Goal: Task Accomplishment & Management: Manage account settings

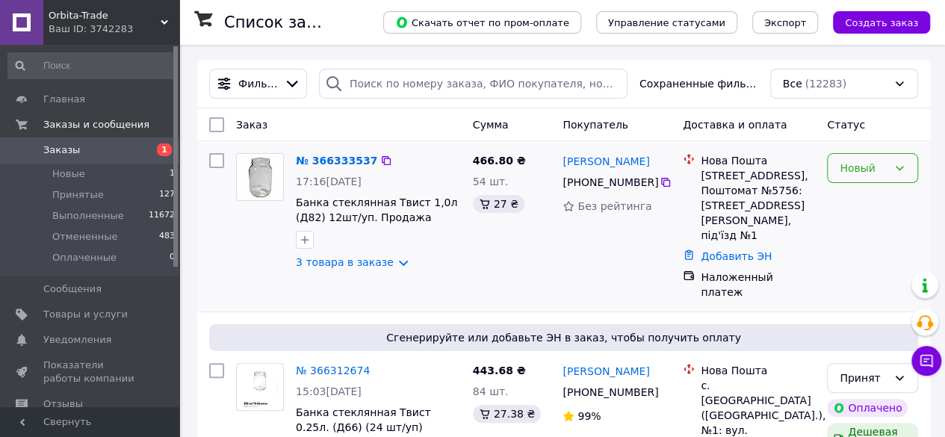
click at [903, 170] on icon at bounding box center [900, 168] width 12 height 12
click at [882, 197] on li "Принят" at bounding box center [873, 200] width 90 height 27
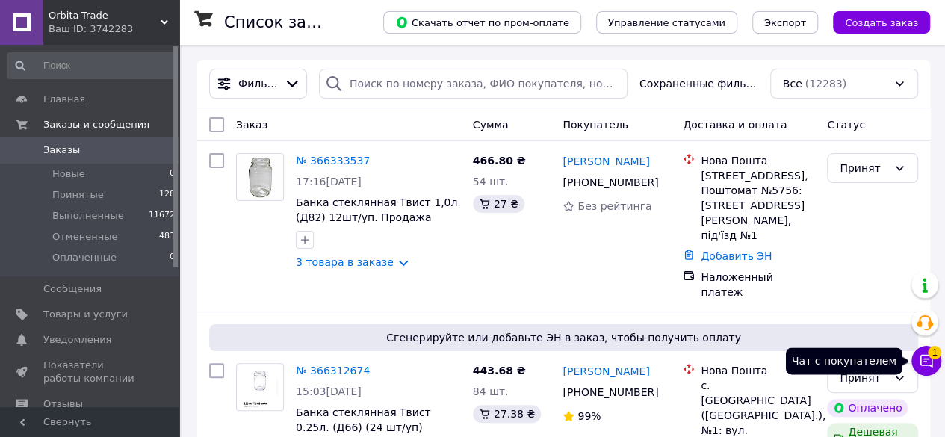
drag, startPoint x: 923, startPoint y: 365, endPoint x: 915, endPoint y: 362, distance: 8.4
click at [923, 365] on icon at bounding box center [927, 361] width 13 height 13
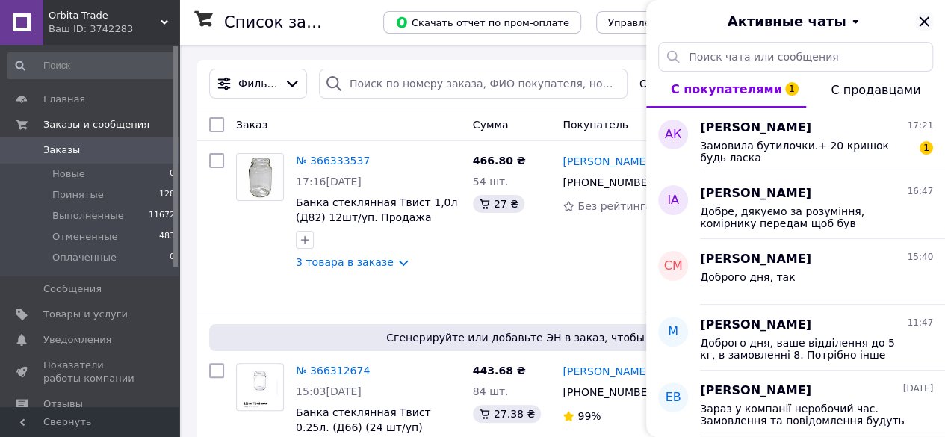
click at [926, 25] on icon "Закрыть" at bounding box center [924, 22] width 18 height 18
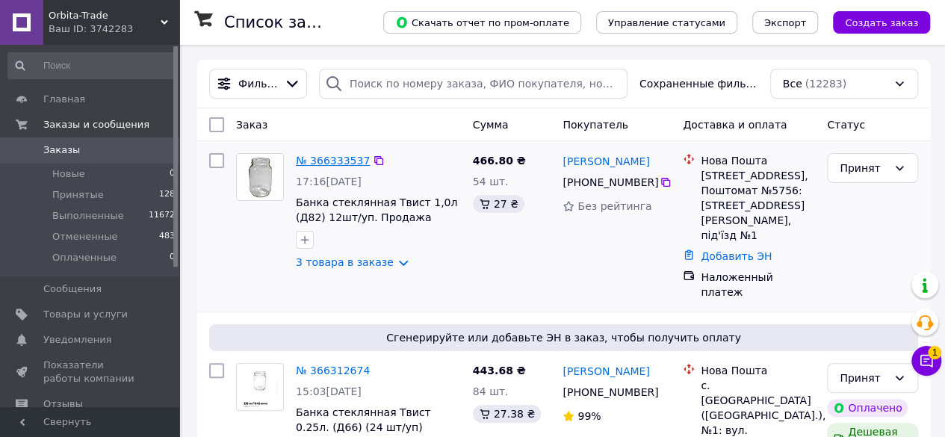
click at [310, 165] on link "№ 366333537" at bounding box center [333, 161] width 74 height 12
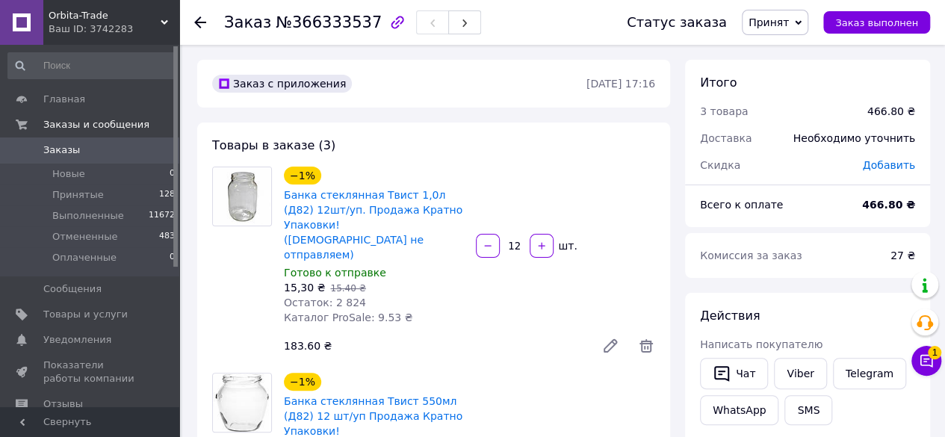
click at [200, 21] on icon at bounding box center [200, 22] width 12 height 12
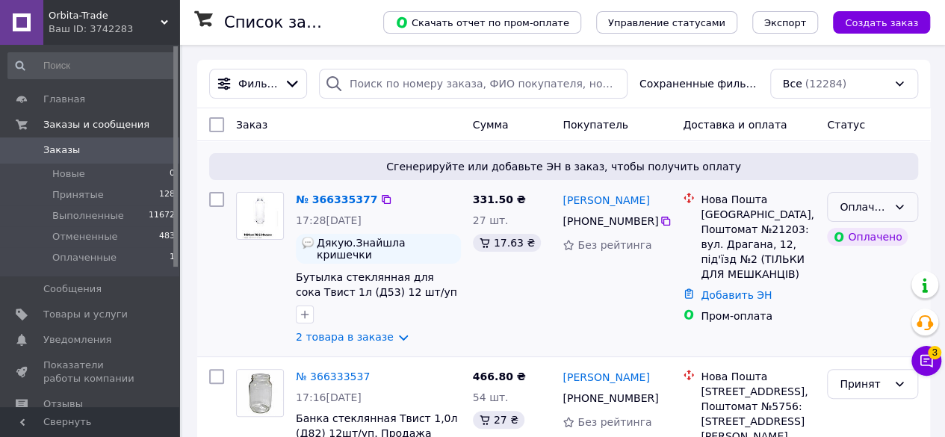
click at [902, 204] on icon at bounding box center [900, 207] width 12 height 12
drag, startPoint x: 862, startPoint y: 238, endPoint x: 775, endPoint y: 256, distance: 88.7
click at [862, 238] on li "Принят" at bounding box center [873, 239] width 90 height 27
click at [344, 203] on link "№ 366335377" at bounding box center [333, 200] width 74 height 12
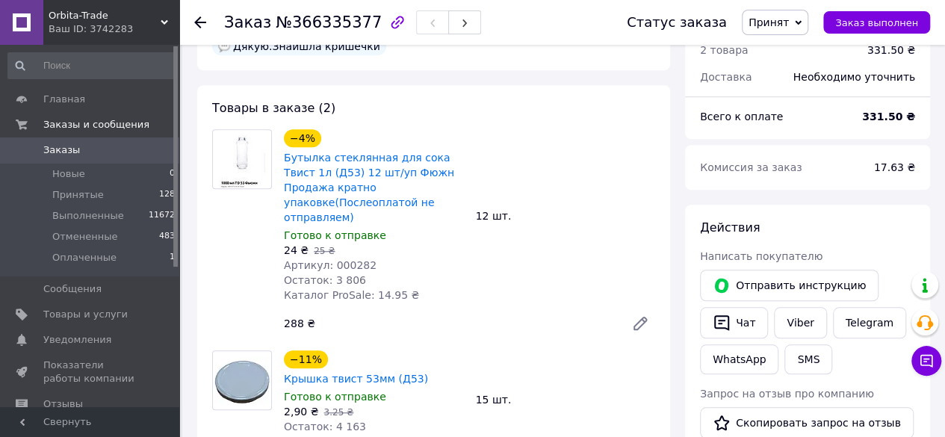
scroll to position [511, 0]
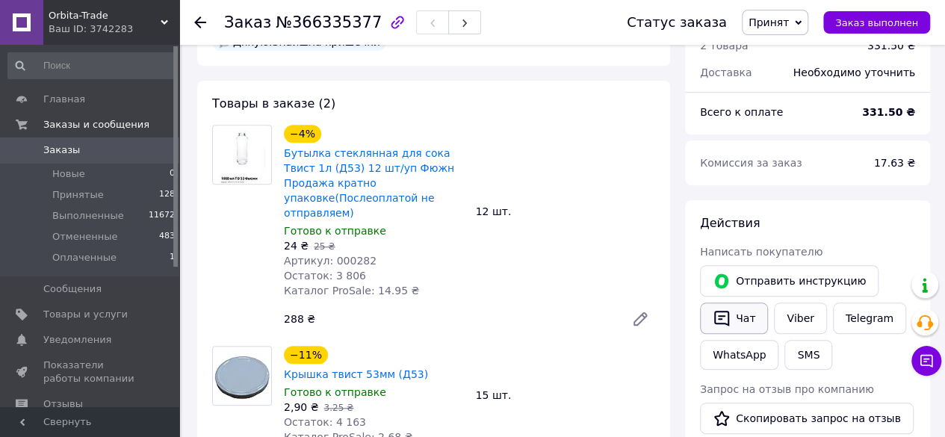
click at [744, 303] on button "Чат" at bounding box center [734, 318] width 68 height 31
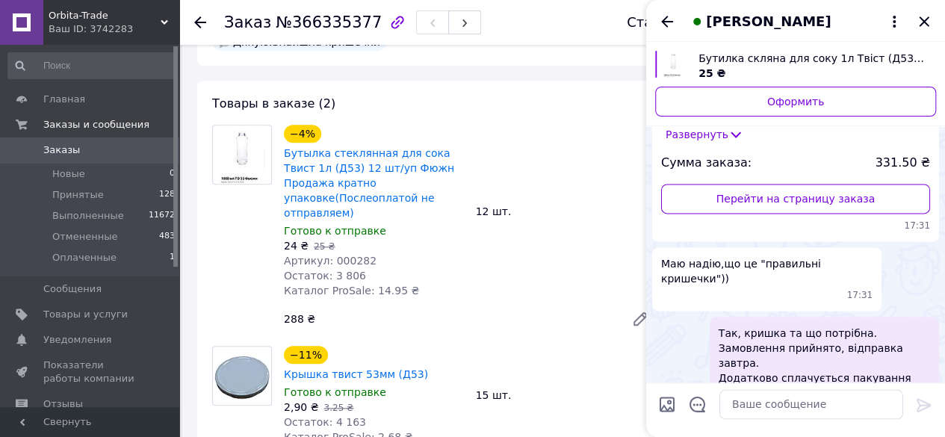
scroll to position [974, 0]
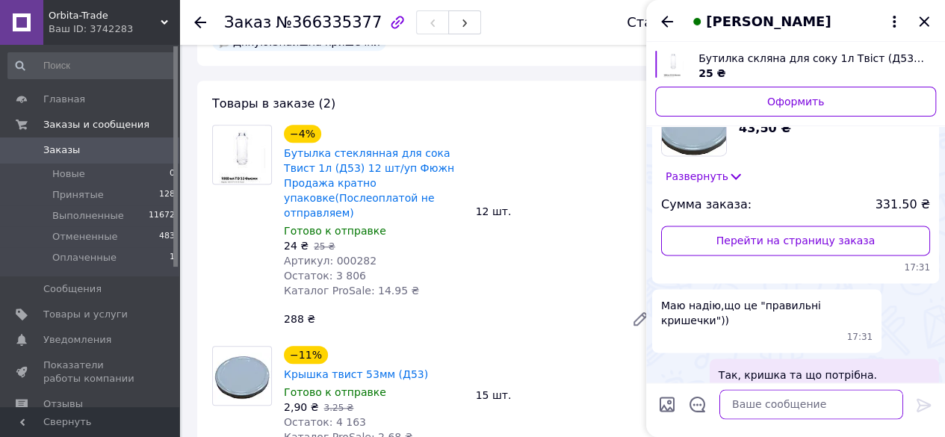
paste textarea "[CREDIT_CARD_NUMBER] [PERSON_NAME]"
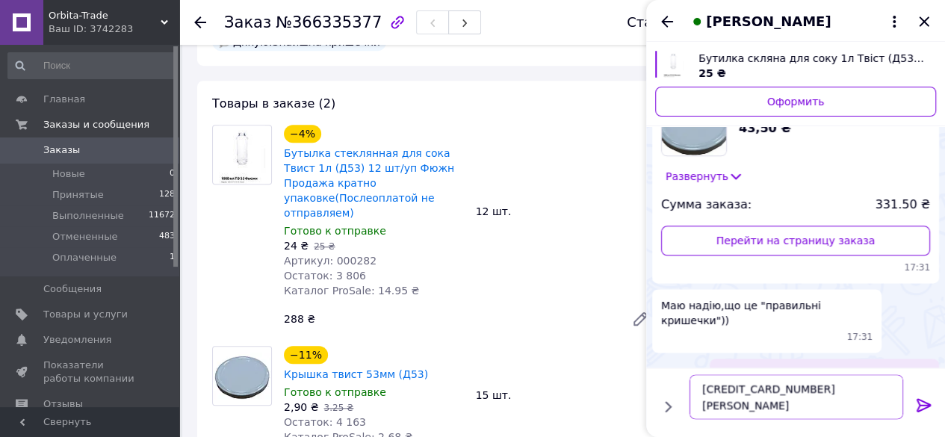
type textarea "[CREDIT_CARD_NUMBER] [PERSON_NAME]"
drag, startPoint x: 924, startPoint y: 403, endPoint x: 918, endPoint y: 408, distance: 7.9
click at [924, 403] on icon at bounding box center [924, 405] width 18 height 18
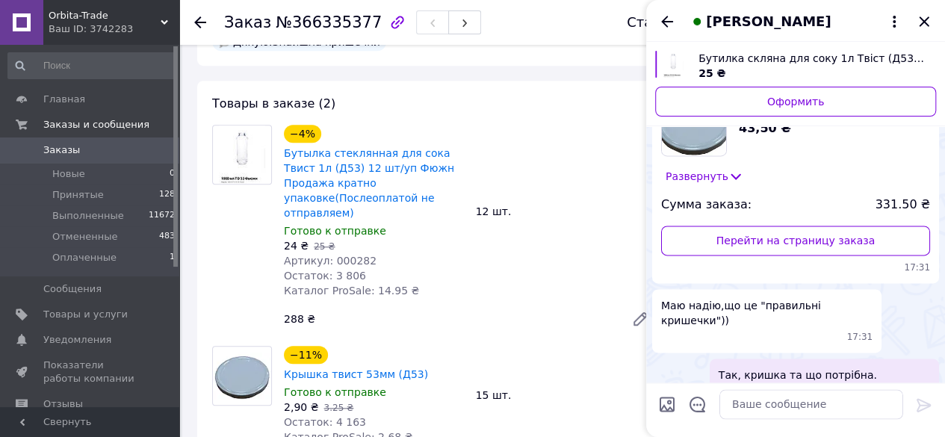
scroll to position [1028, 0]
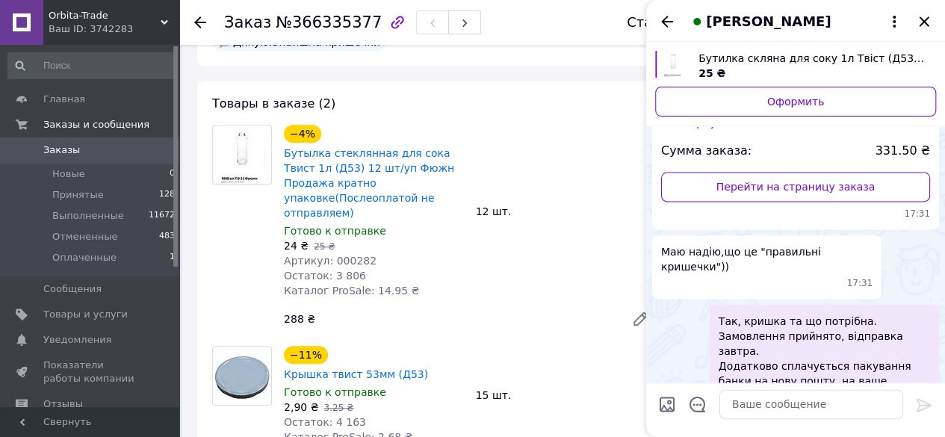
drag, startPoint x: 668, startPoint y: 19, endPoint x: 679, endPoint y: 37, distance: 20.8
click at [668, 21] on icon "Назад" at bounding box center [667, 22] width 18 height 18
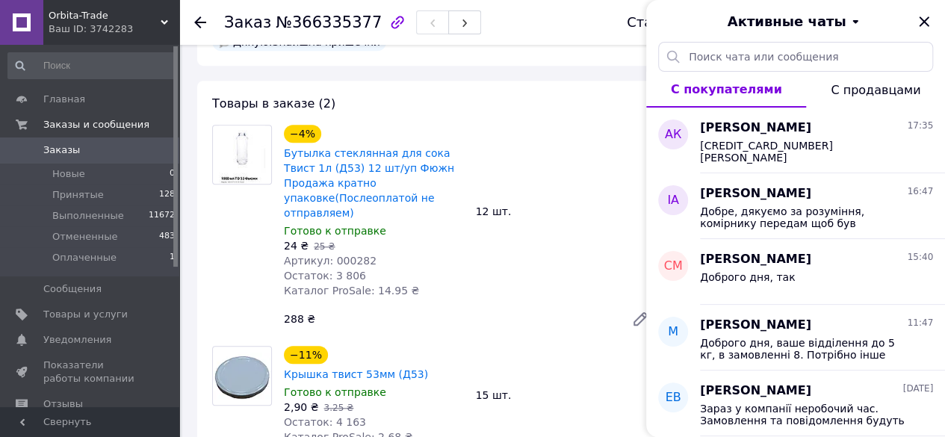
drag, startPoint x: 924, startPoint y: 20, endPoint x: 896, endPoint y: 37, distance: 32.8
click at [924, 20] on icon "Закрыть" at bounding box center [924, 22] width 18 height 18
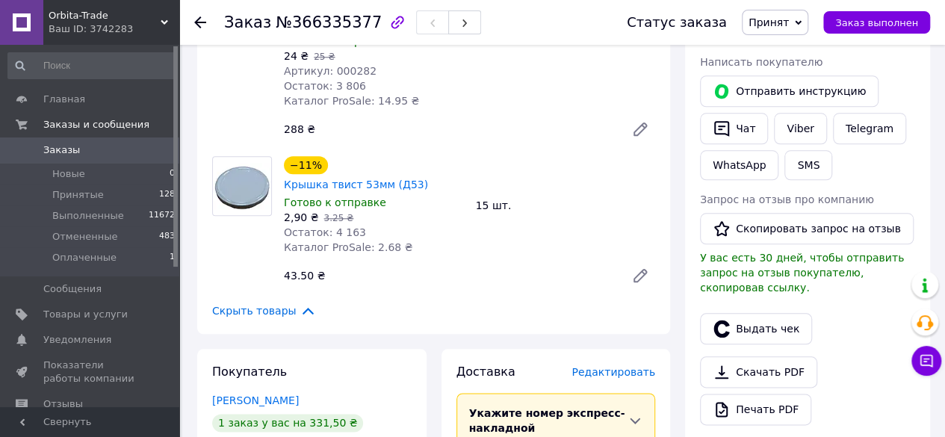
scroll to position [718, 0]
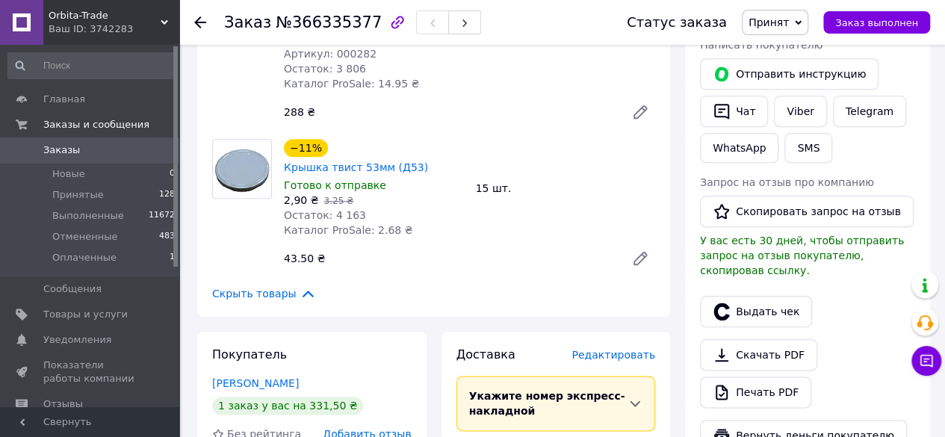
click at [206, 23] on div at bounding box center [209, 22] width 30 height 45
click at [201, 25] on icon at bounding box center [200, 22] width 12 height 12
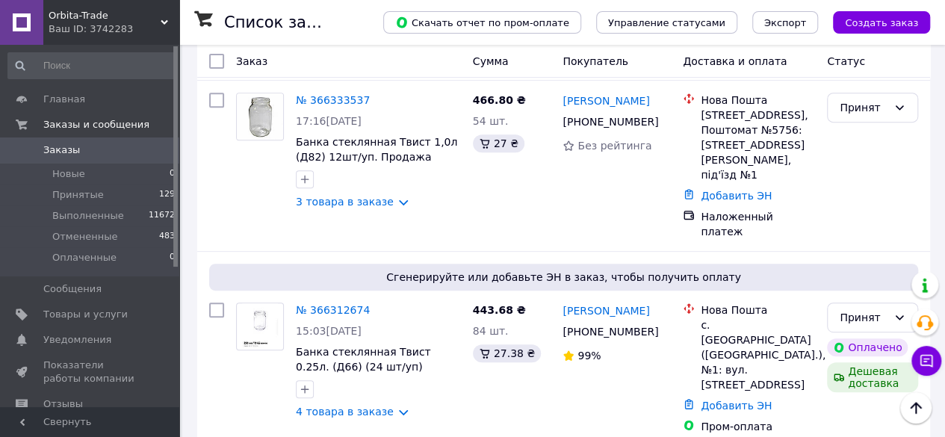
scroll to position [248, 0]
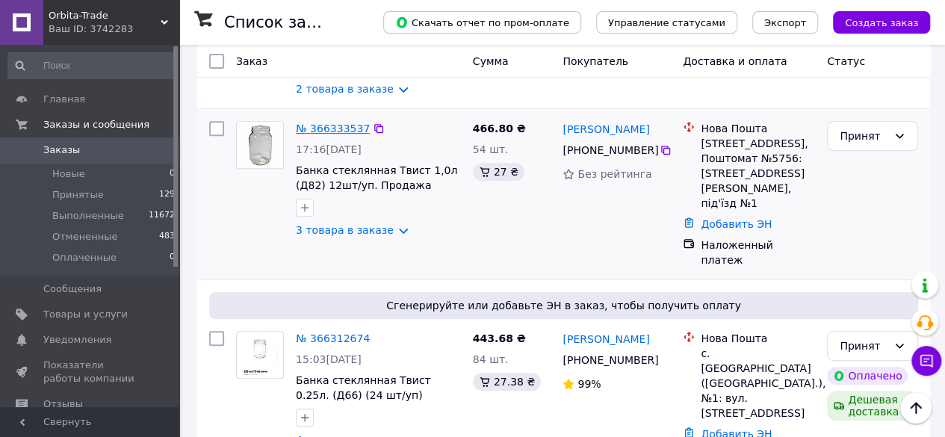
click at [306, 123] on link "№ 366333537" at bounding box center [333, 129] width 74 height 12
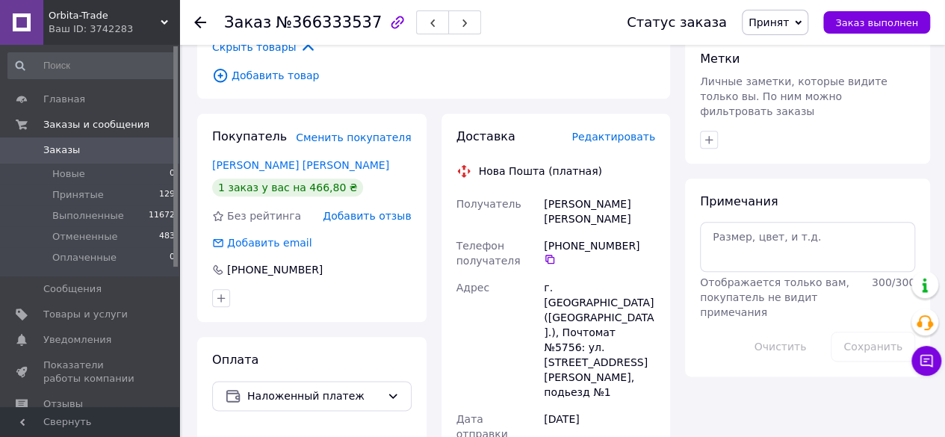
scroll to position [605, 0]
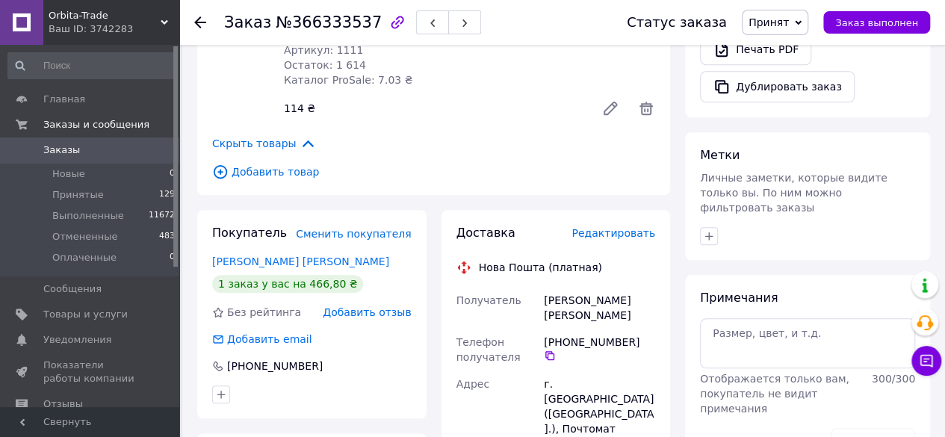
click at [200, 22] on use at bounding box center [200, 22] width 12 height 12
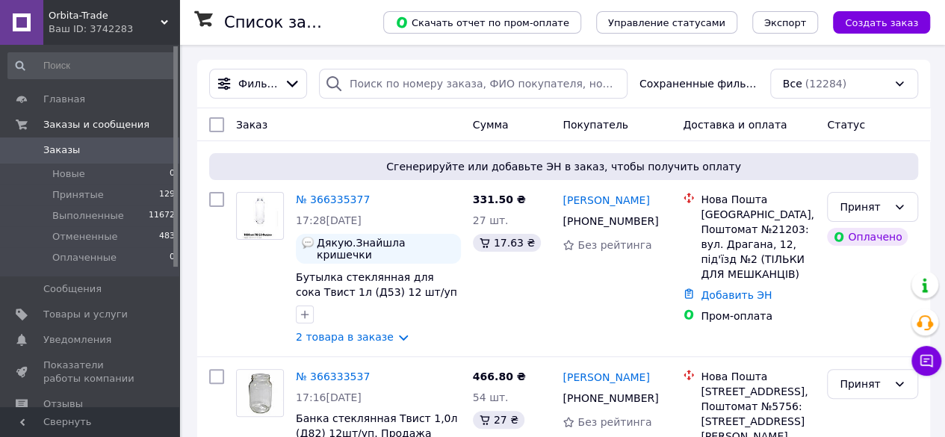
scroll to position [182, 0]
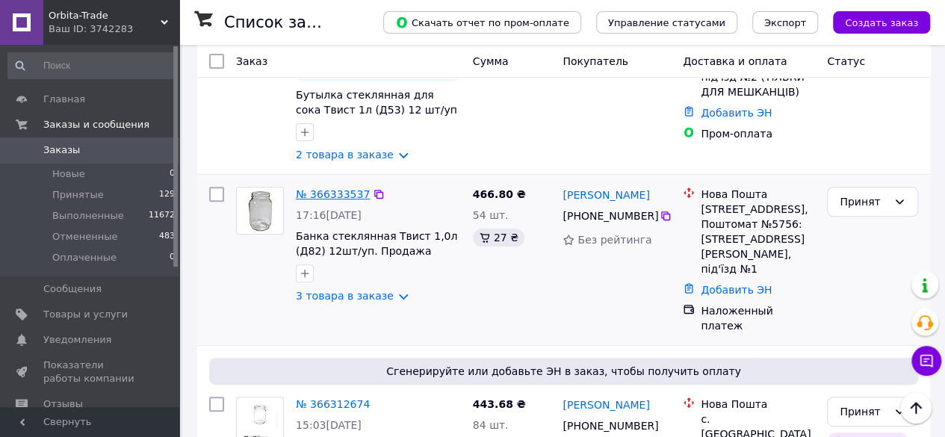
click at [303, 188] on link "№ 366333537" at bounding box center [333, 194] width 74 height 12
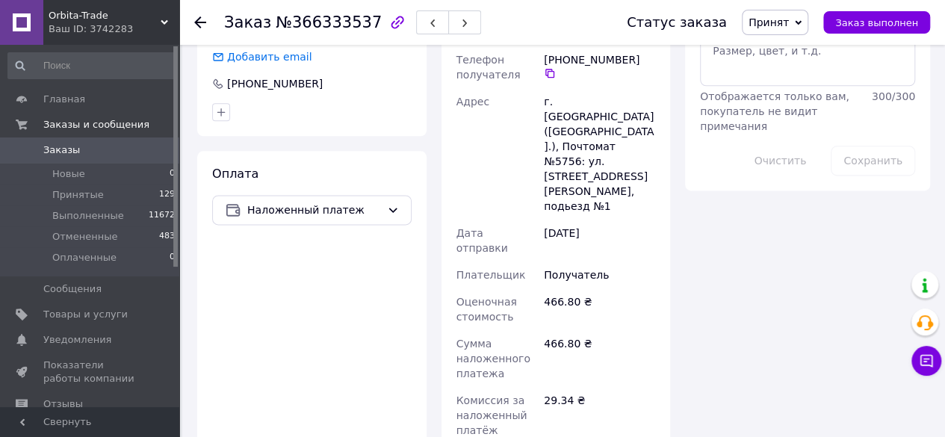
scroll to position [821, 0]
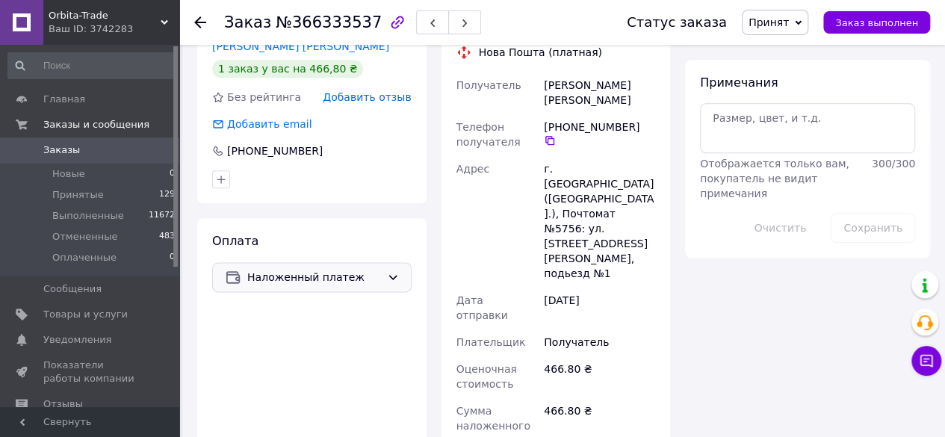
click at [395, 275] on icon at bounding box center [393, 277] width 8 height 4
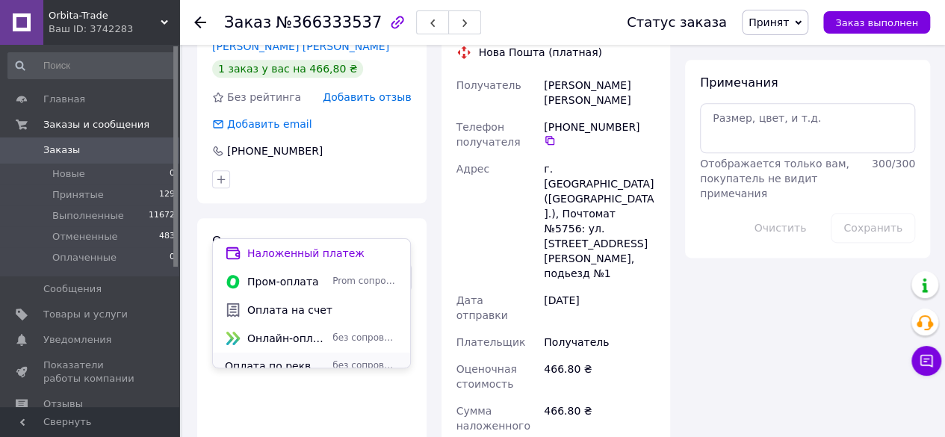
click at [319, 361] on span "Оплата по реквизитам" at bounding box center [276, 366] width 102 height 15
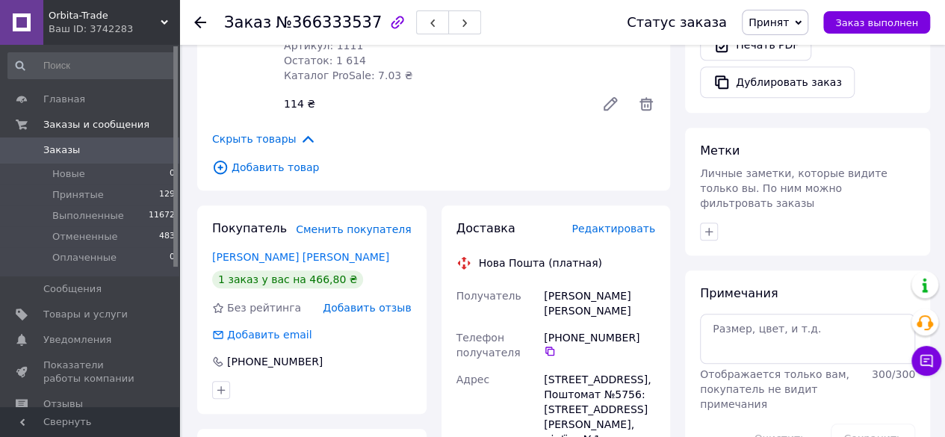
scroll to position [605, 0]
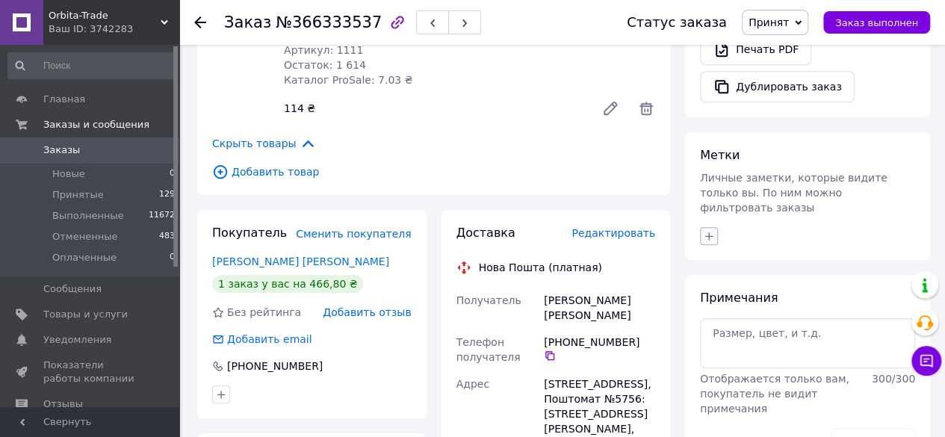
click at [708, 230] on icon "button" at bounding box center [709, 236] width 12 height 12
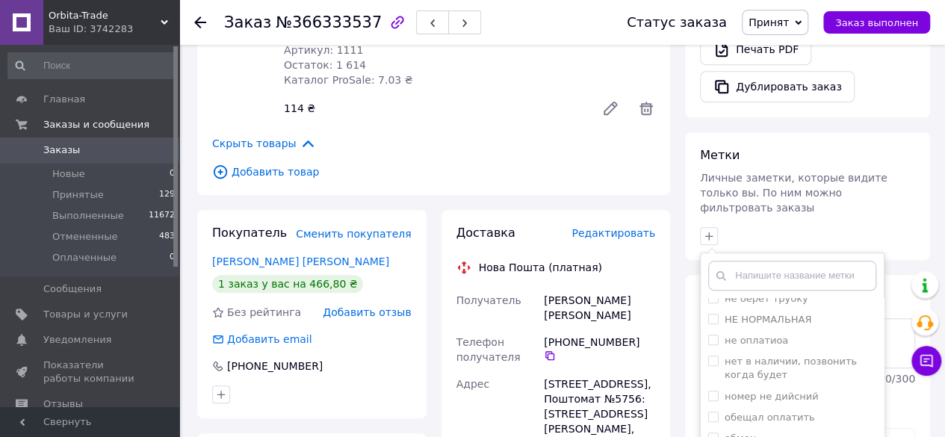
scroll to position [806, 0]
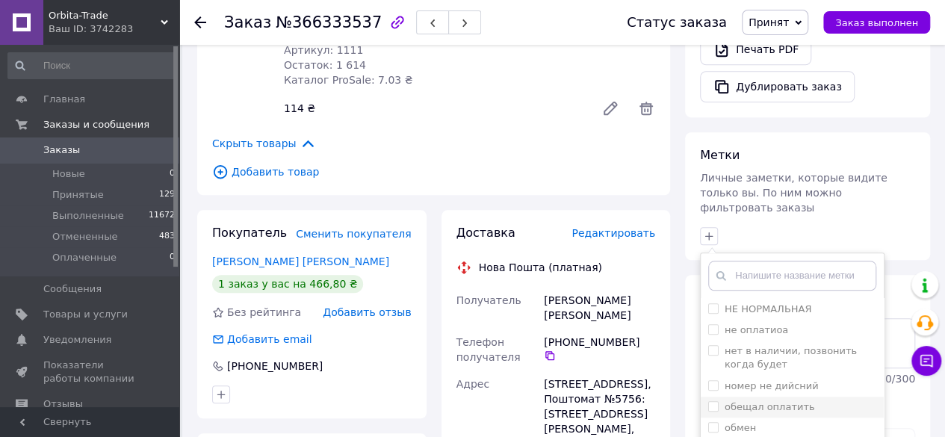
click at [713, 401] on input "обещал оплатить" at bounding box center [713, 406] width 10 height 10
checkbox input "true"
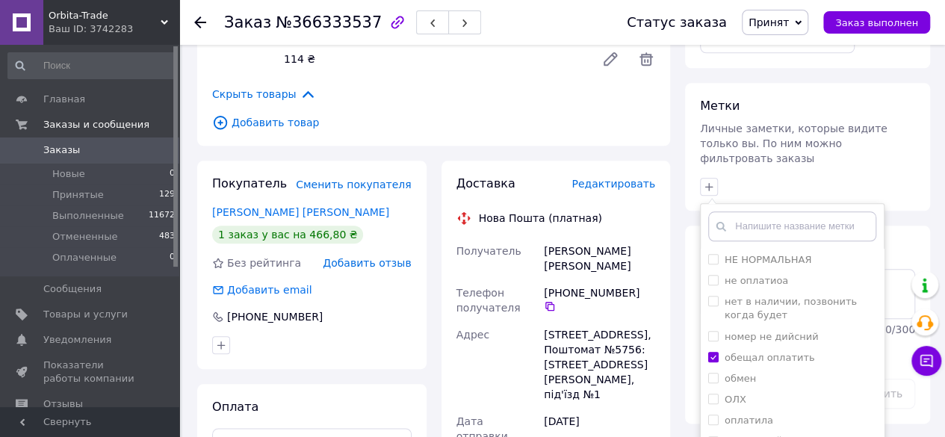
scroll to position [681, 0]
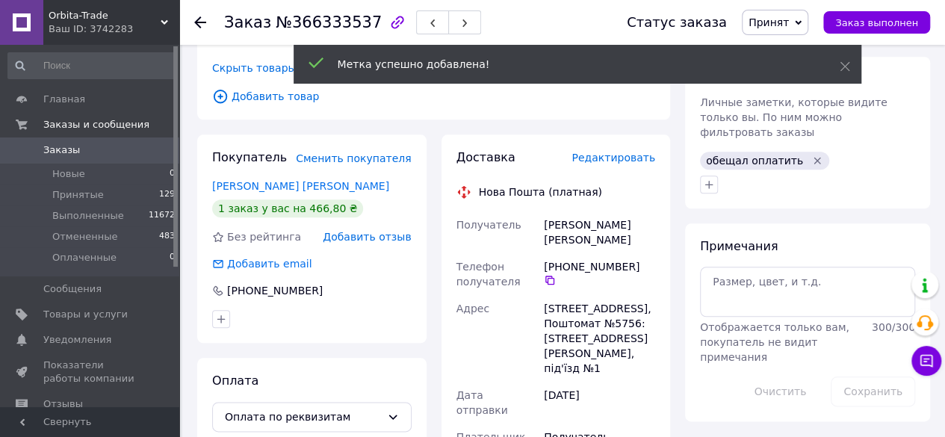
click at [196, 20] on icon at bounding box center [200, 22] width 12 height 12
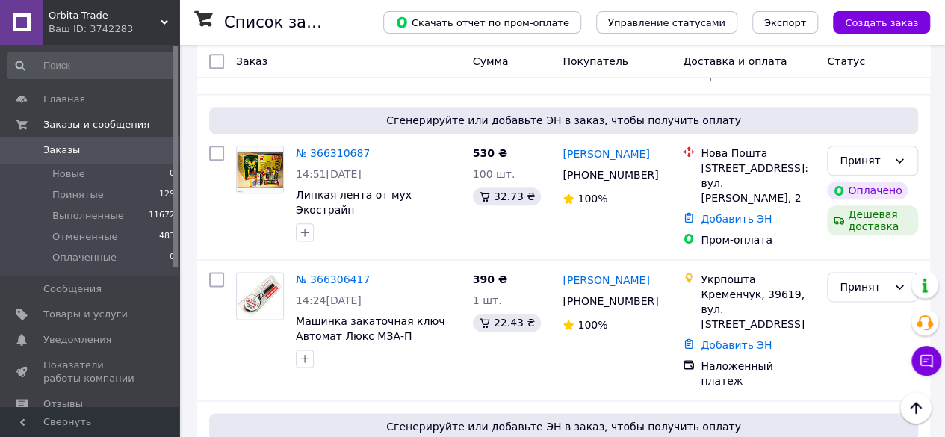
scroll to position [838, 0]
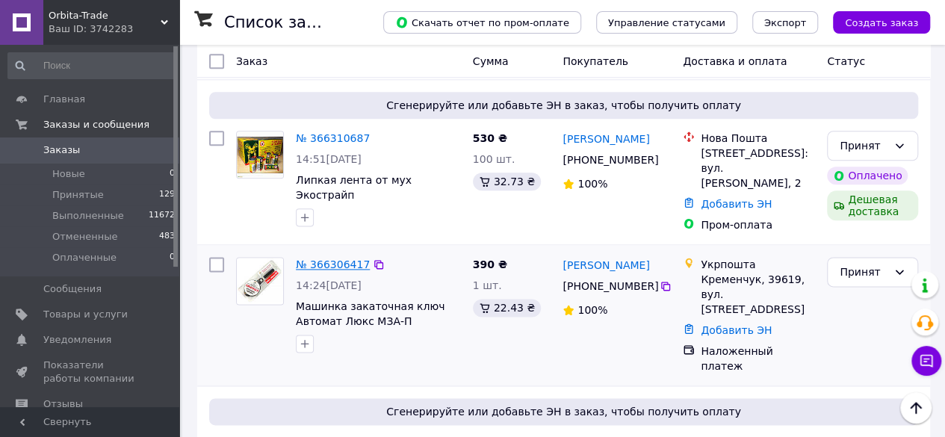
click at [325, 259] on link "№ 366306417" at bounding box center [333, 265] width 74 height 12
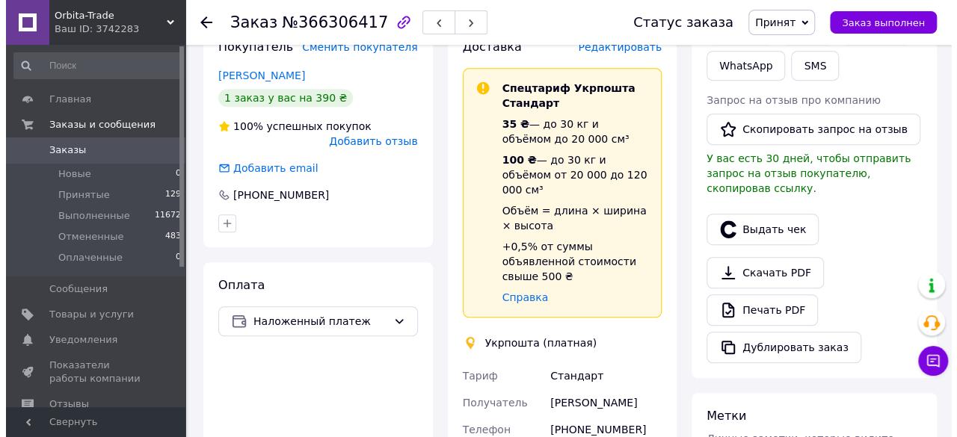
scroll to position [266, 0]
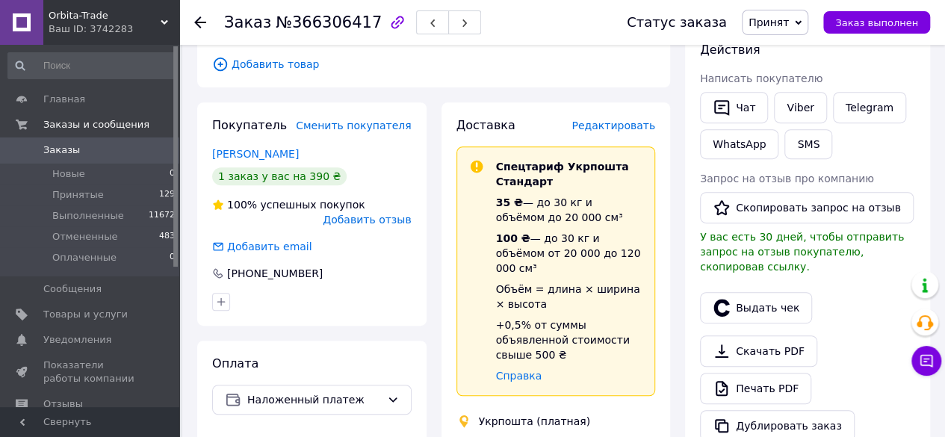
click at [626, 128] on span "Редактировать" at bounding box center [614, 126] width 84 height 12
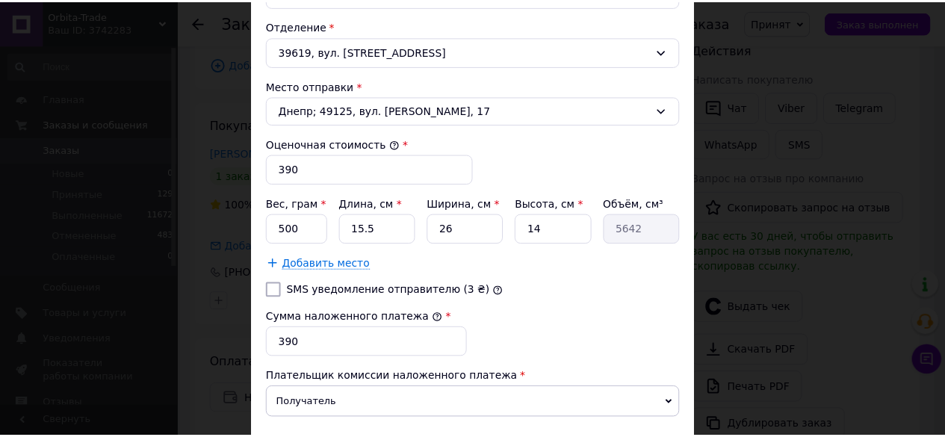
scroll to position [553, 0]
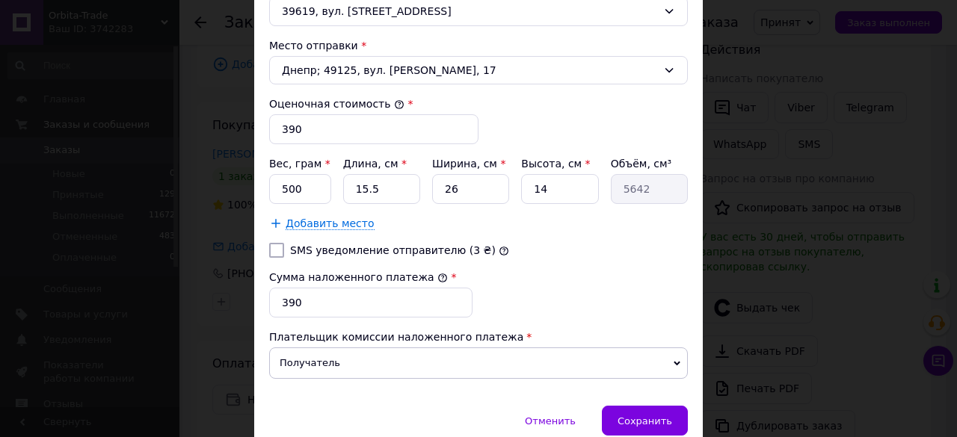
click at [271, 244] on input "SMS уведомление отправителю (3 ₴)" at bounding box center [276, 250] width 15 height 15
checkbox input "true"
click at [634, 406] on div "Сохранить" at bounding box center [645, 421] width 86 height 30
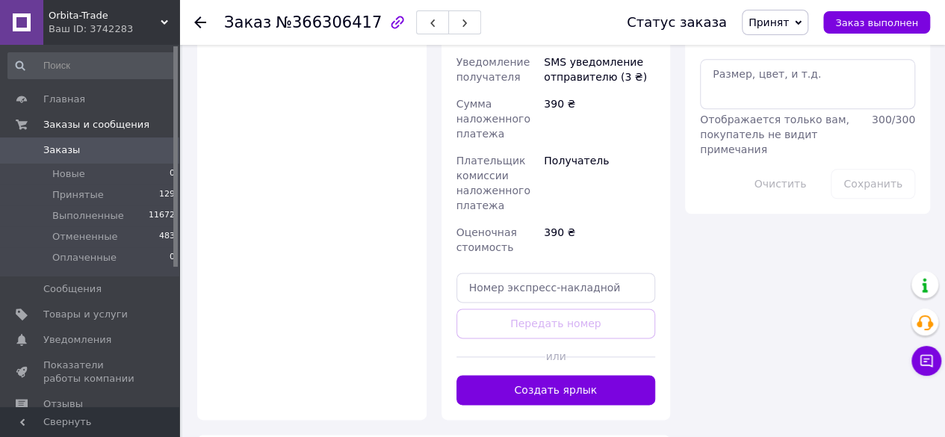
scroll to position [849, 0]
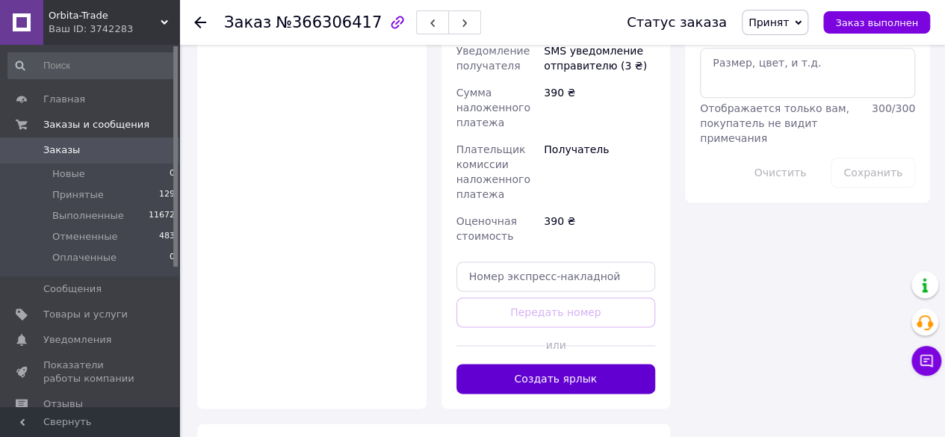
click at [562, 364] on button "Создать ярлык" at bounding box center [557, 379] width 200 height 30
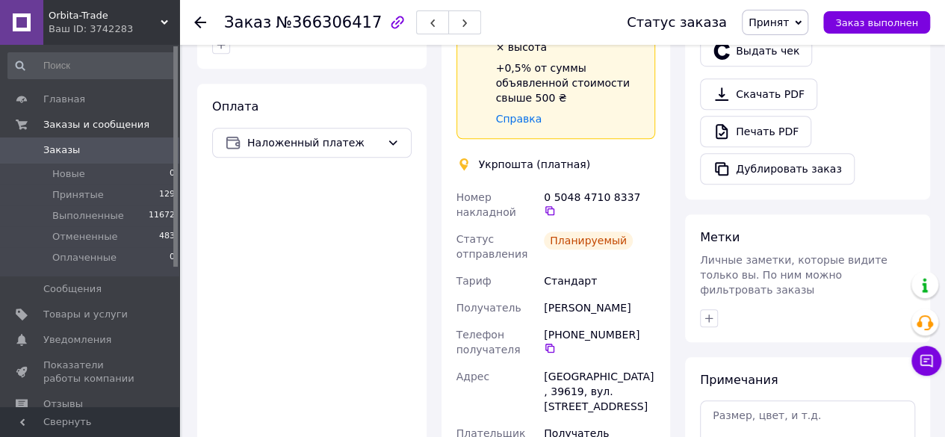
scroll to position [501, 0]
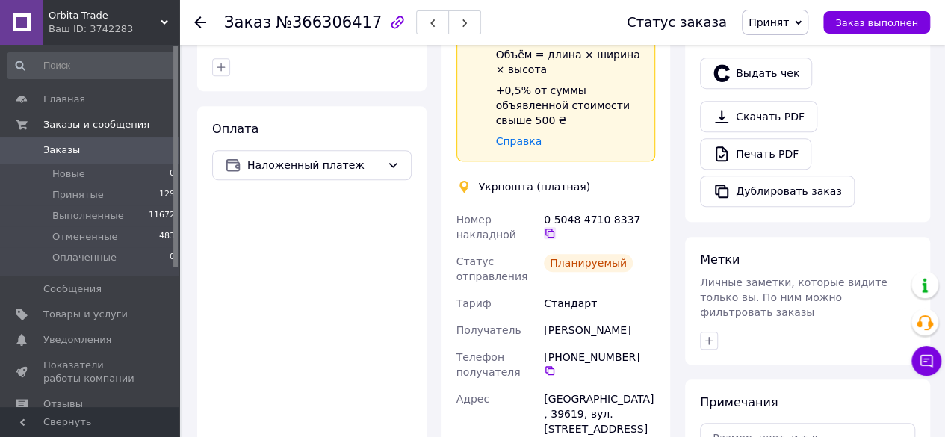
click at [556, 227] on icon at bounding box center [550, 233] width 12 height 12
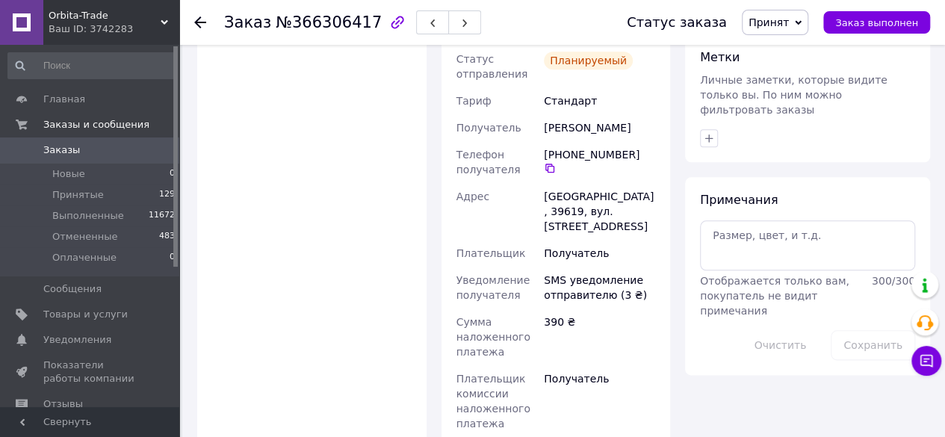
scroll to position [735, 0]
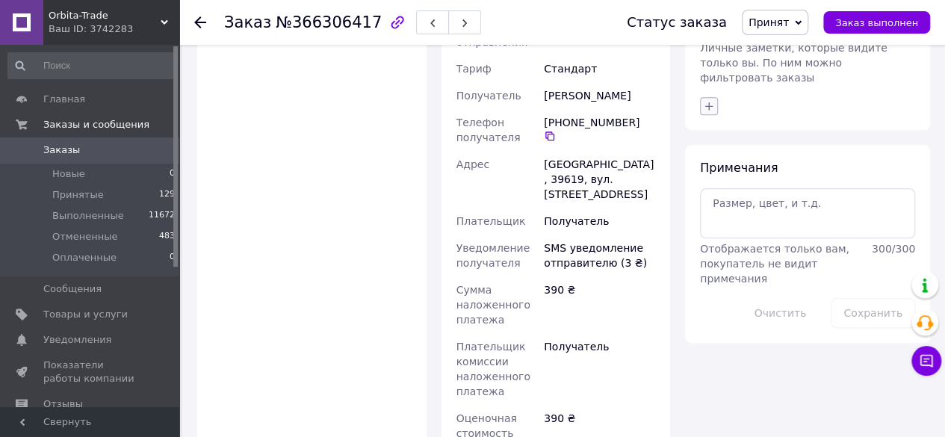
click at [711, 100] on icon "button" at bounding box center [709, 106] width 12 height 12
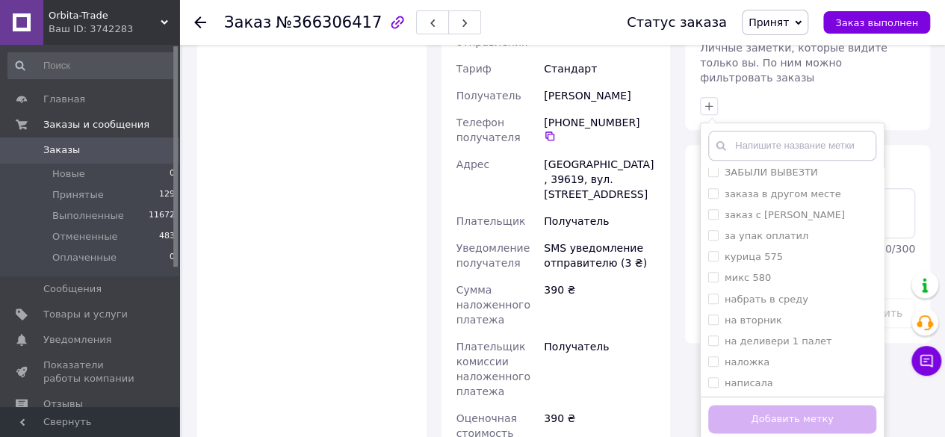
scroll to position [562, 0]
drag, startPoint x: 712, startPoint y: 290, endPoint x: 794, endPoint y: 304, distance: 83.4
click at [714, 333] on input "наложка" at bounding box center [713, 338] width 10 height 10
checkbox input "true"
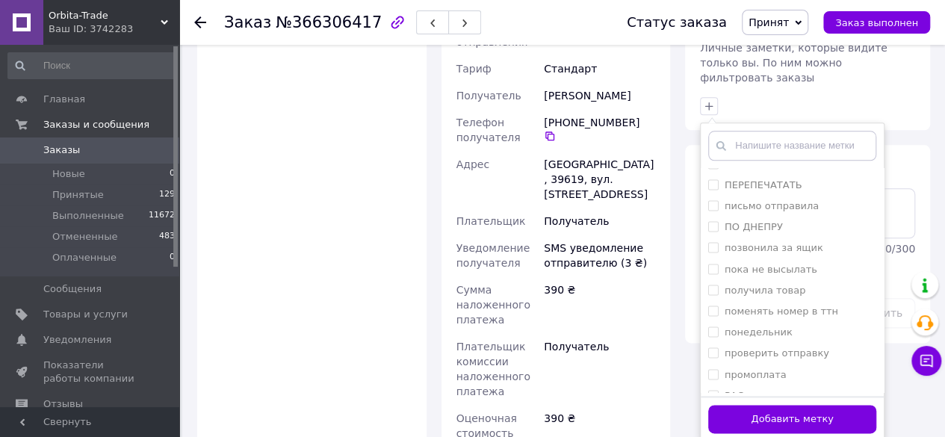
scroll to position [1174, 0]
click at [712, 366] on input "распечатала" at bounding box center [713, 371] width 10 height 10
checkbox input "true"
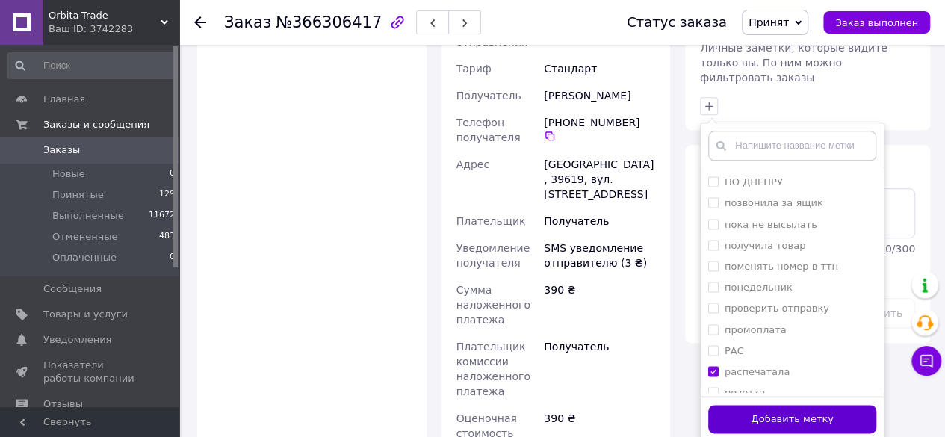
click at [736, 405] on button "Добавить метку" at bounding box center [792, 419] width 168 height 29
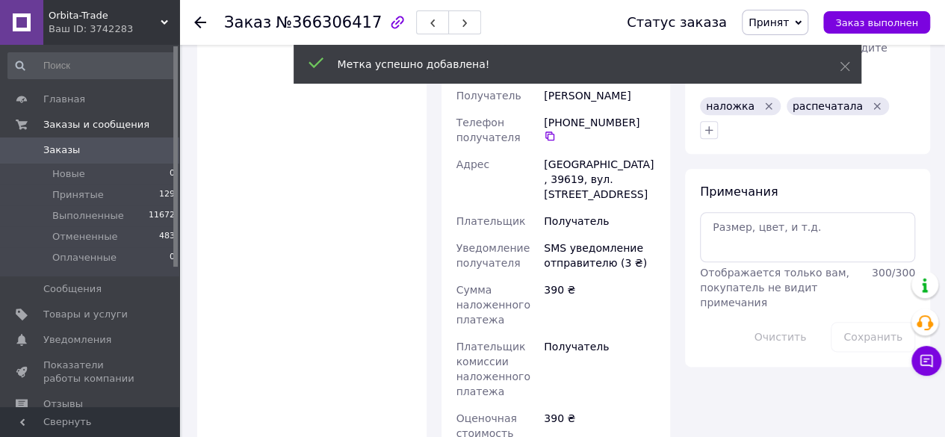
click at [200, 19] on icon at bounding box center [200, 22] width 12 height 12
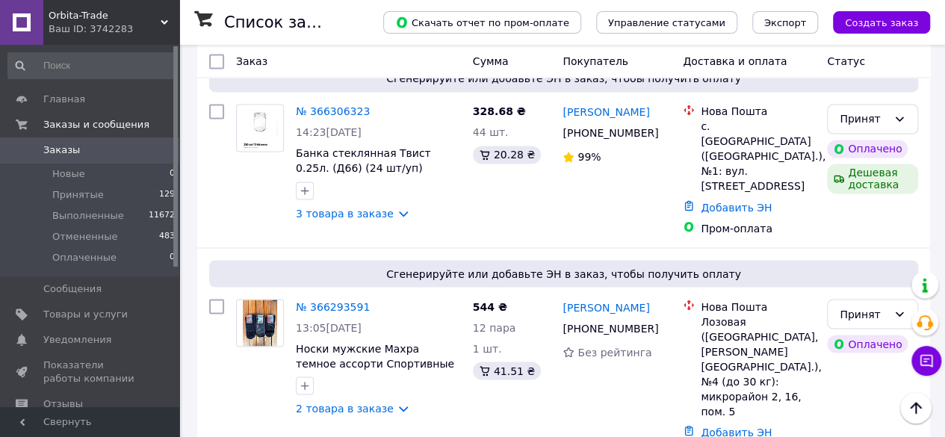
scroll to position [1212, 0]
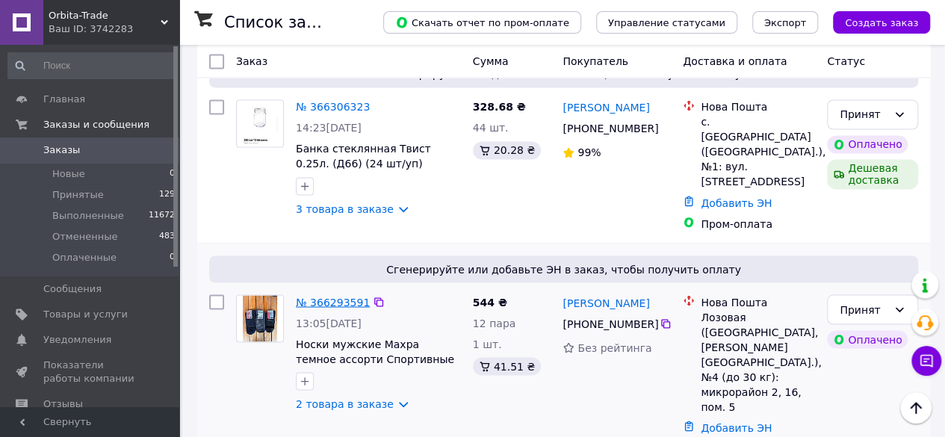
click at [315, 296] on link "№ 366293591" at bounding box center [333, 302] width 74 height 12
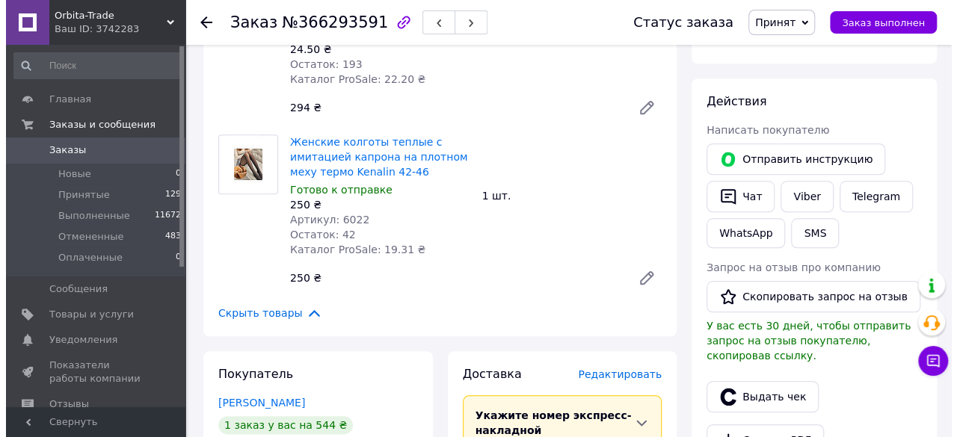
scroll to position [737, 0]
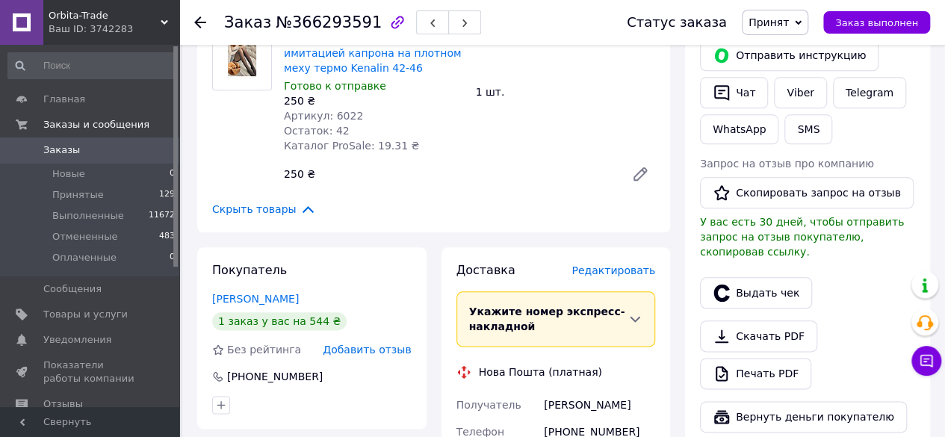
click at [634, 265] on span "Редактировать" at bounding box center [614, 271] width 84 height 12
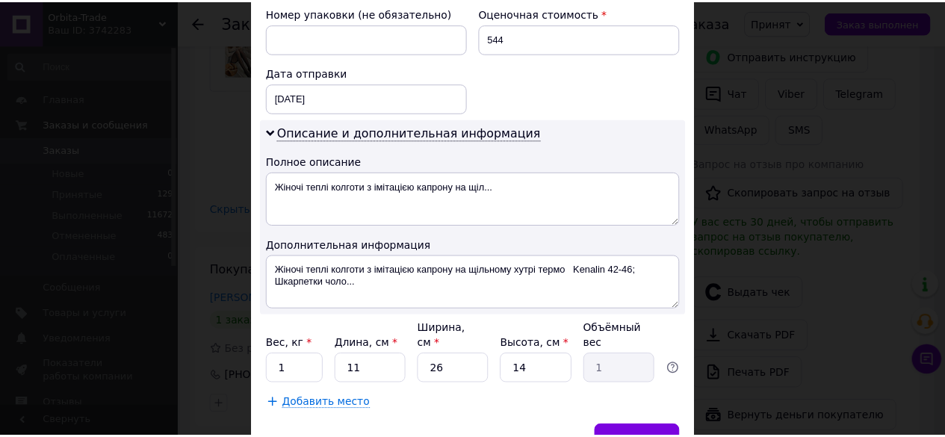
scroll to position [682, 0]
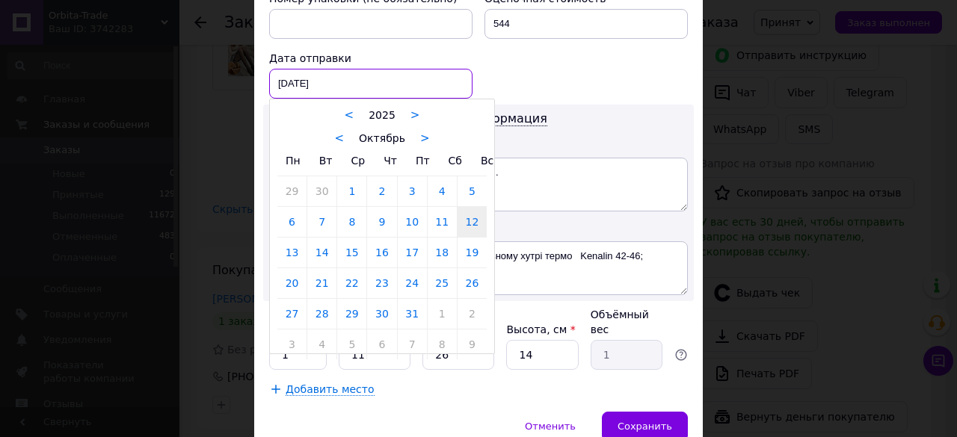
click at [354, 69] on div "[DATE] < 2025 > < Октябрь > Пн Вт Ср Чт Пт Сб Вс 29 30 1 2 3 4 5 6 7 8 9 10 11 …" at bounding box center [370, 84] width 203 height 30
click at [277, 238] on link "13" at bounding box center [291, 253] width 29 height 30
type input "[DATE]"
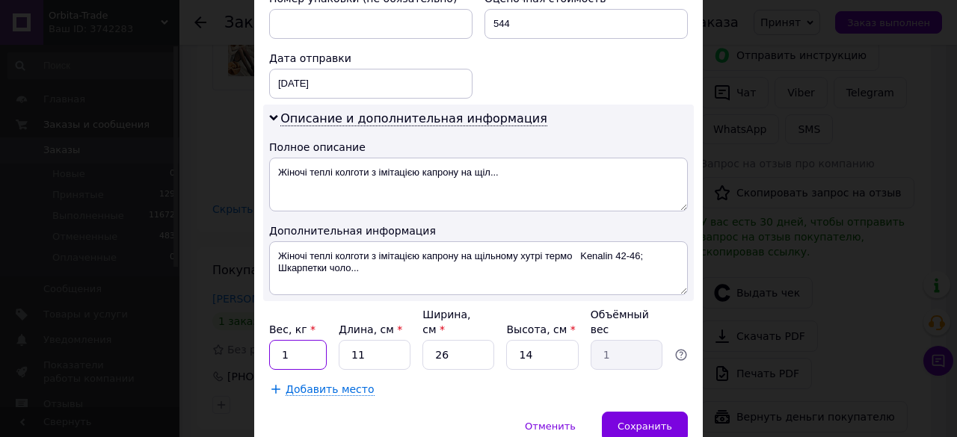
click at [310, 340] on input "1" at bounding box center [298, 355] width 58 height 30
type input "2"
click at [637, 412] on div "Сохранить" at bounding box center [645, 427] width 86 height 30
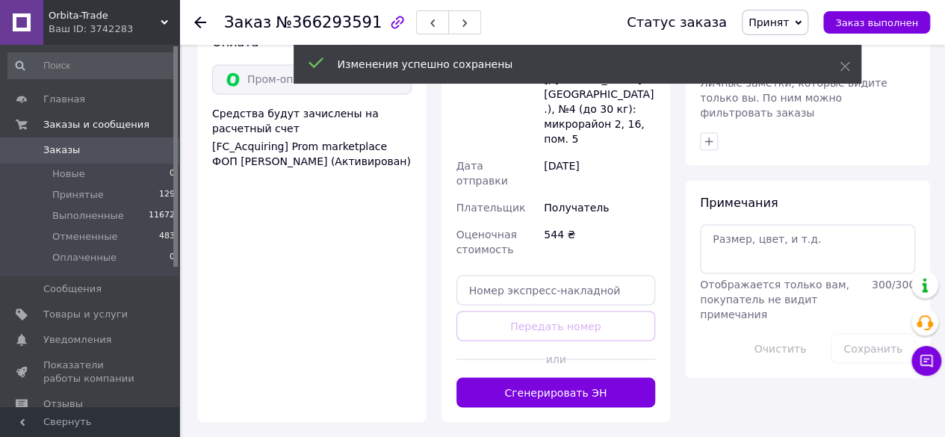
scroll to position [1166, 0]
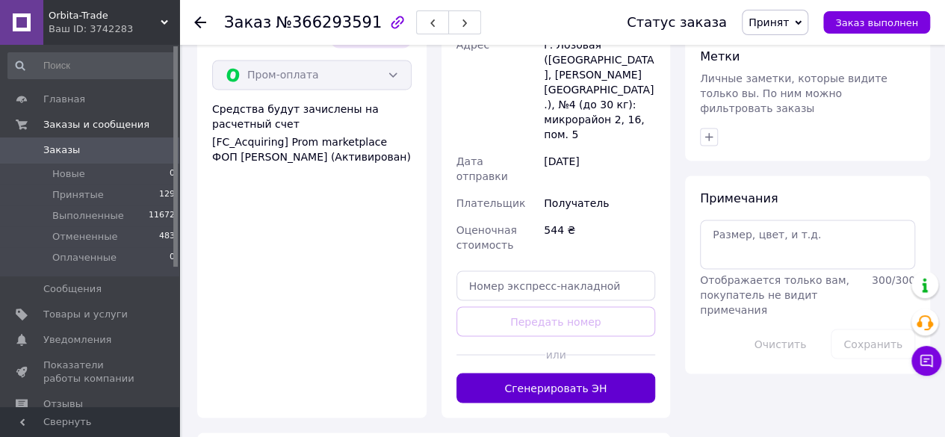
click at [584, 373] on button "Сгенерировать ЭН" at bounding box center [557, 388] width 200 height 30
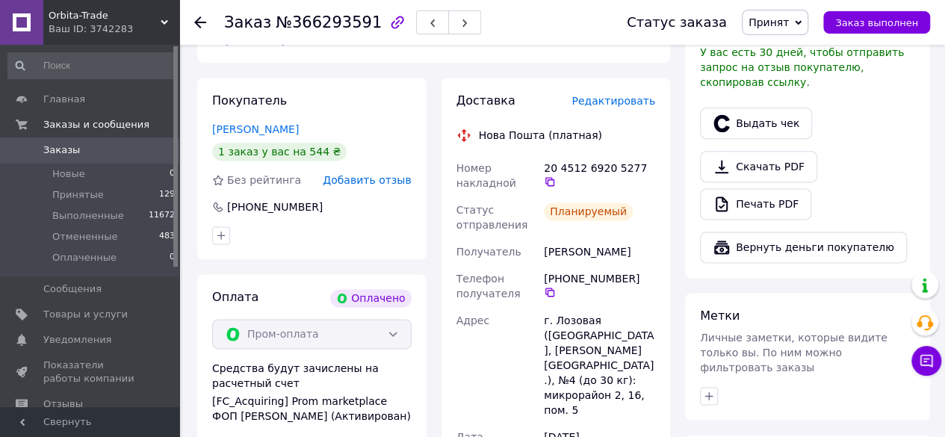
scroll to position [900, 0]
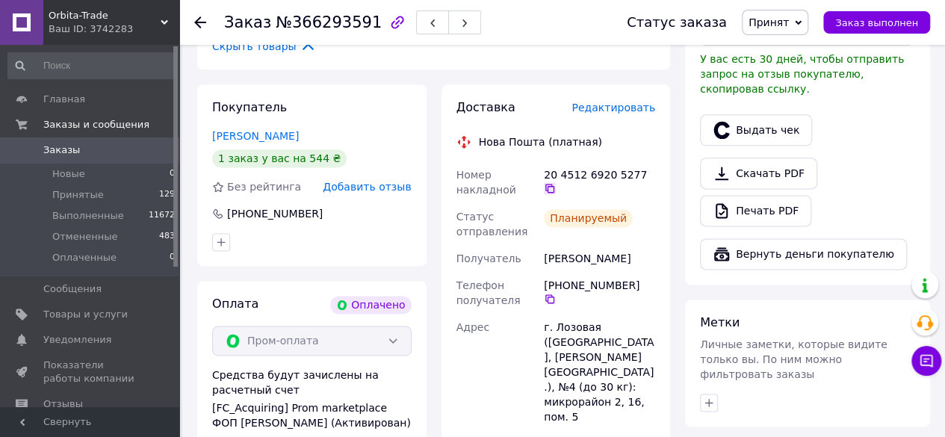
click at [554, 184] on icon at bounding box center [550, 188] width 9 height 9
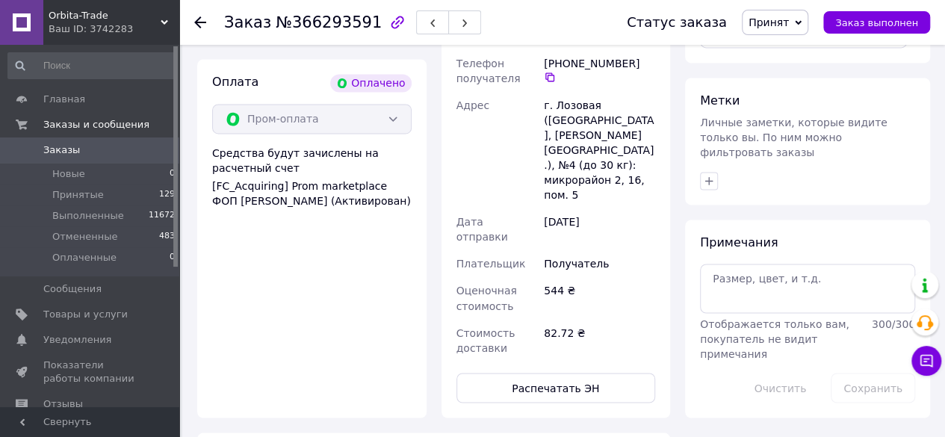
scroll to position [1124, 0]
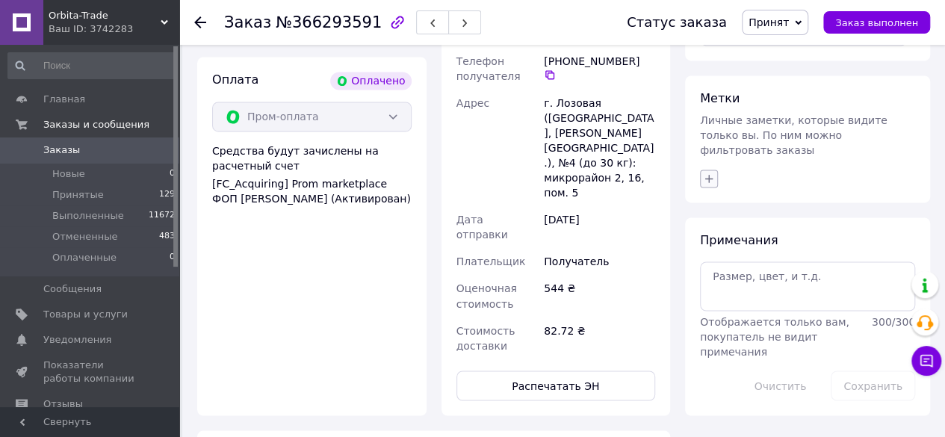
click at [712, 173] on icon "button" at bounding box center [709, 179] width 12 height 12
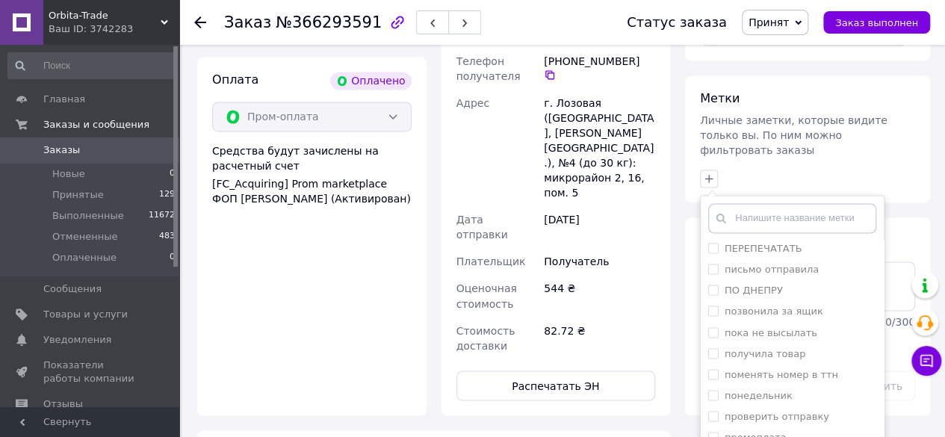
scroll to position [1160, 0]
checkbox input "true"
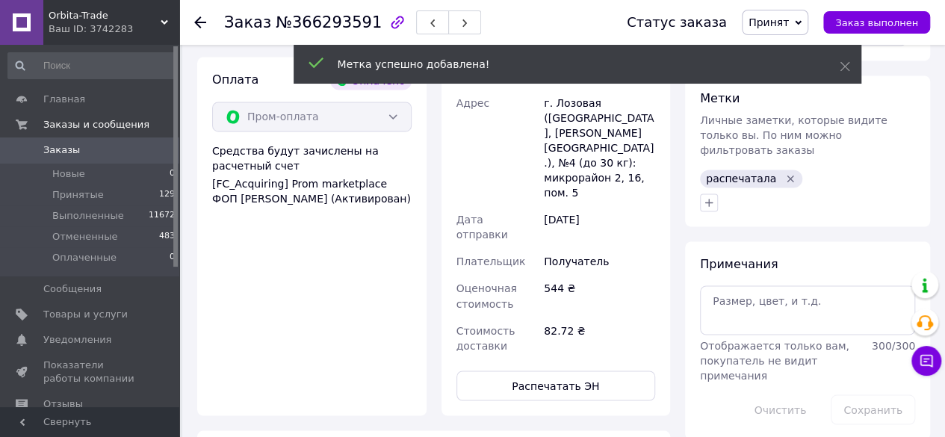
click at [199, 23] on icon at bounding box center [200, 22] width 12 height 12
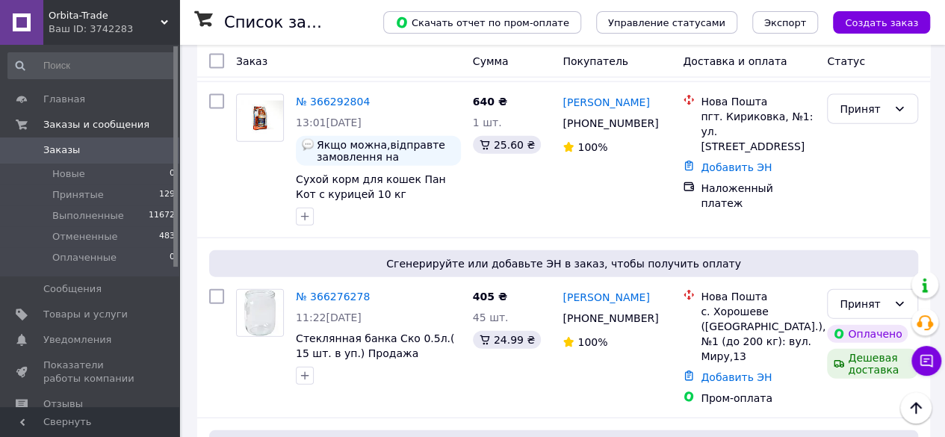
scroll to position [1654, 0]
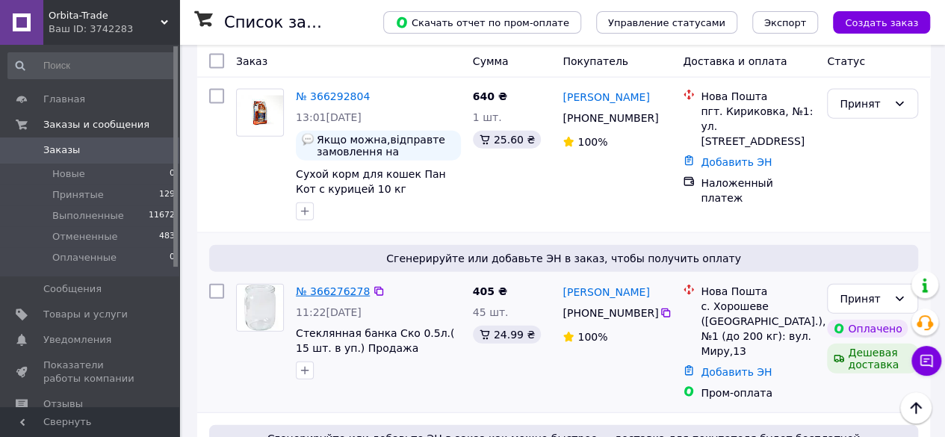
click at [312, 285] on link "№ 366276278" at bounding box center [333, 291] width 74 height 12
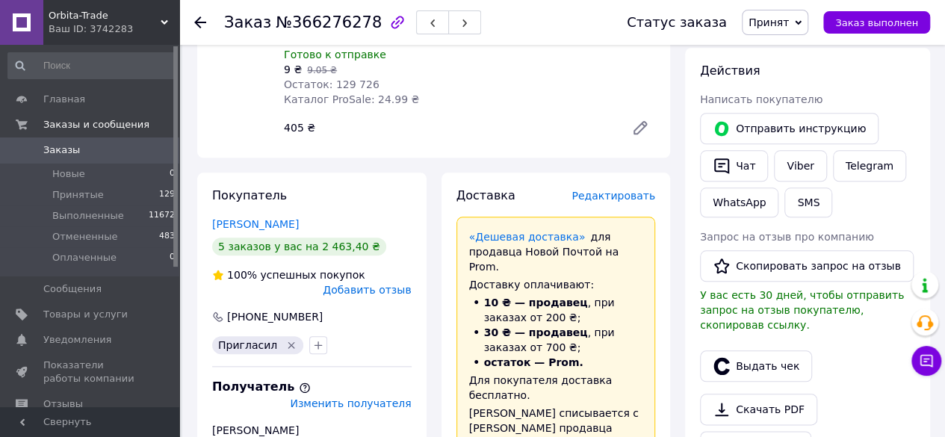
scroll to position [668, 0]
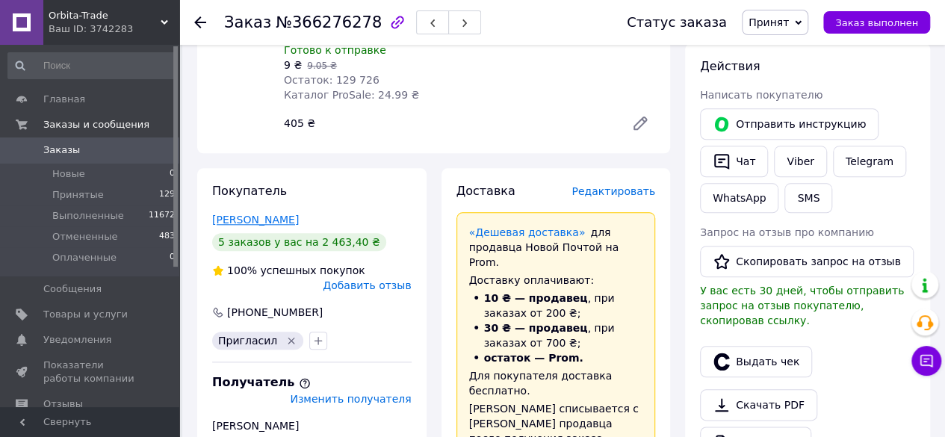
click at [251, 214] on link "[PERSON_NAME]" at bounding box center [255, 220] width 87 height 12
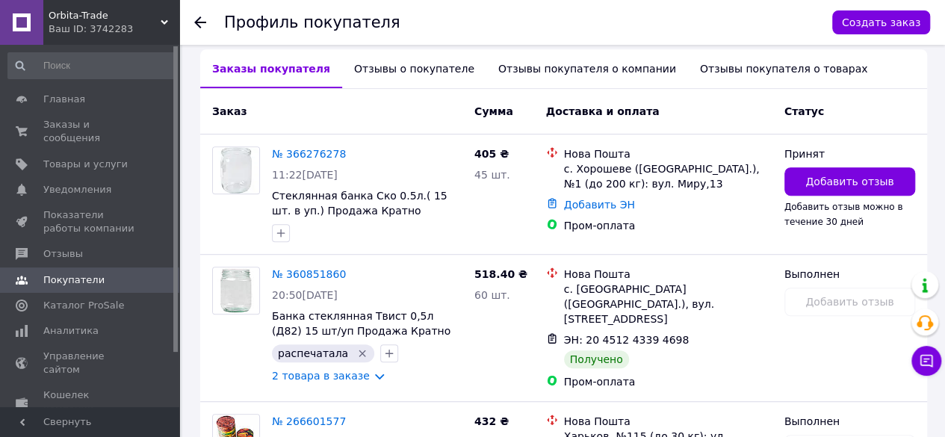
scroll to position [354, 0]
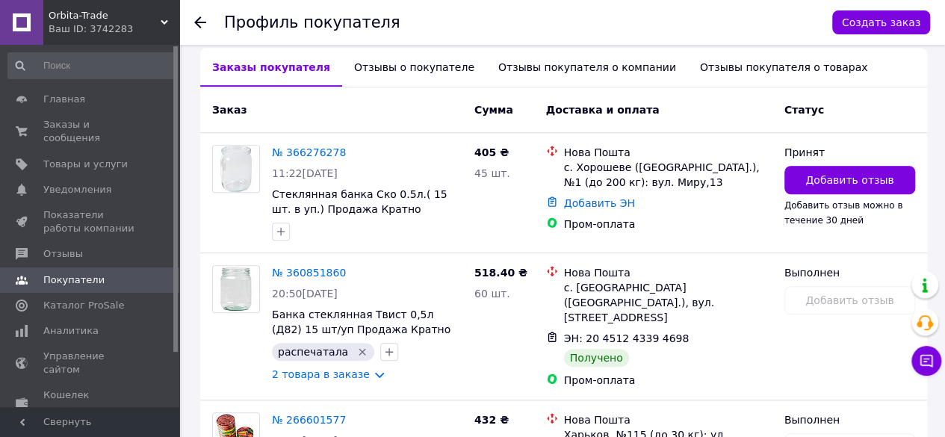
click at [199, 19] on icon at bounding box center [200, 22] width 12 height 12
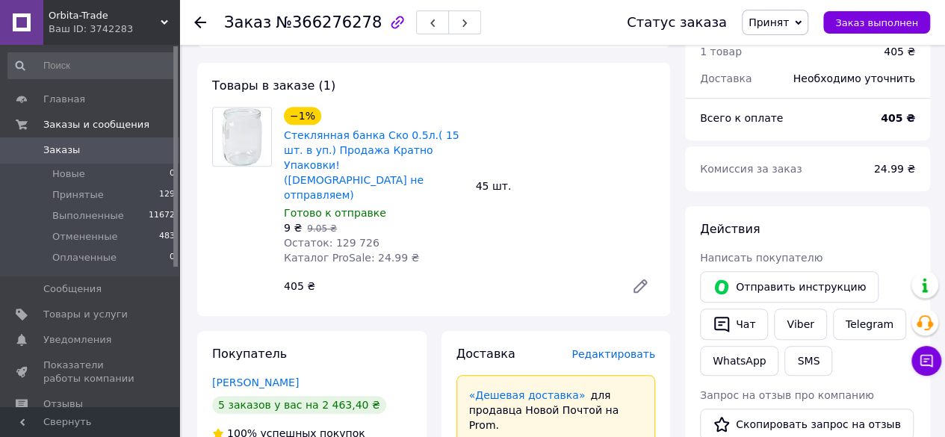
scroll to position [510, 0]
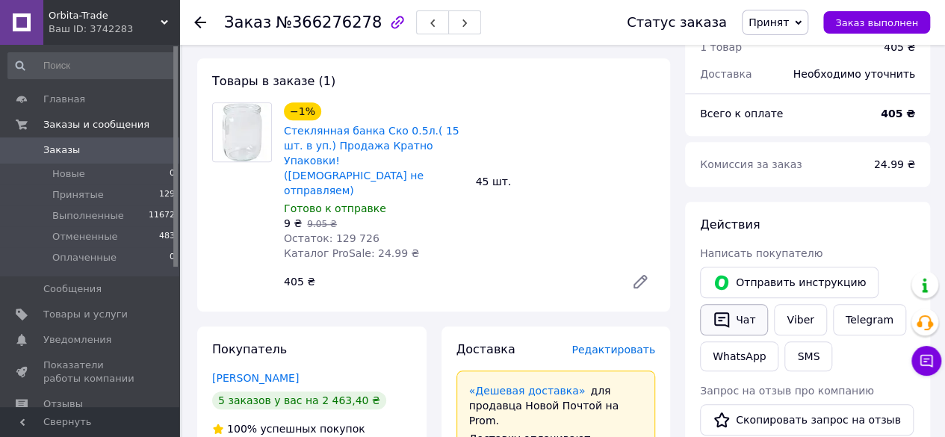
click at [756, 304] on button "Чат" at bounding box center [734, 319] width 68 height 31
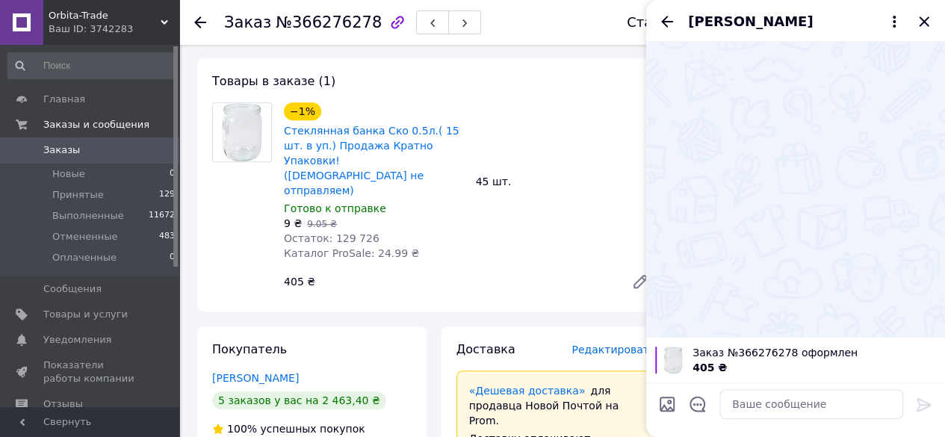
click at [667, 14] on icon "Назад" at bounding box center [667, 22] width 18 height 18
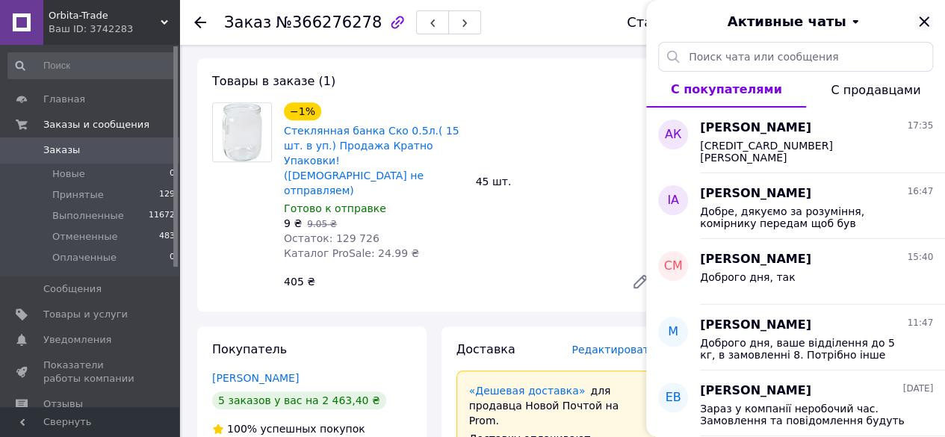
click at [924, 20] on icon "Закрыть" at bounding box center [924, 22] width 18 height 18
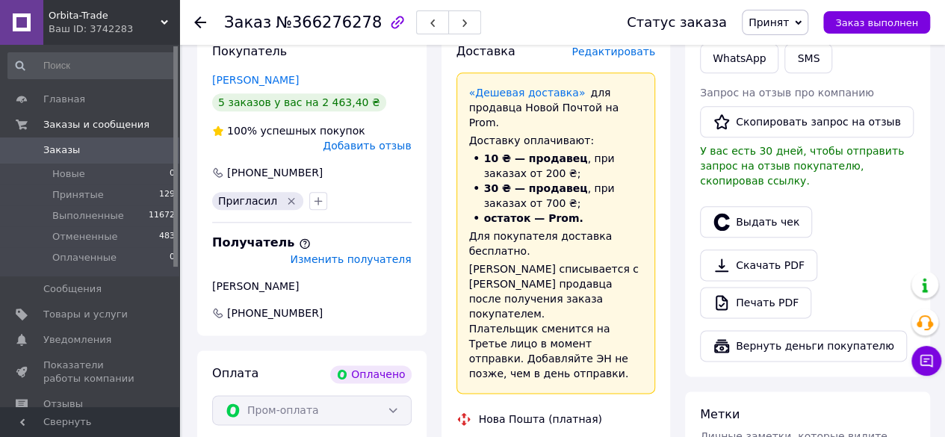
scroll to position [735, 0]
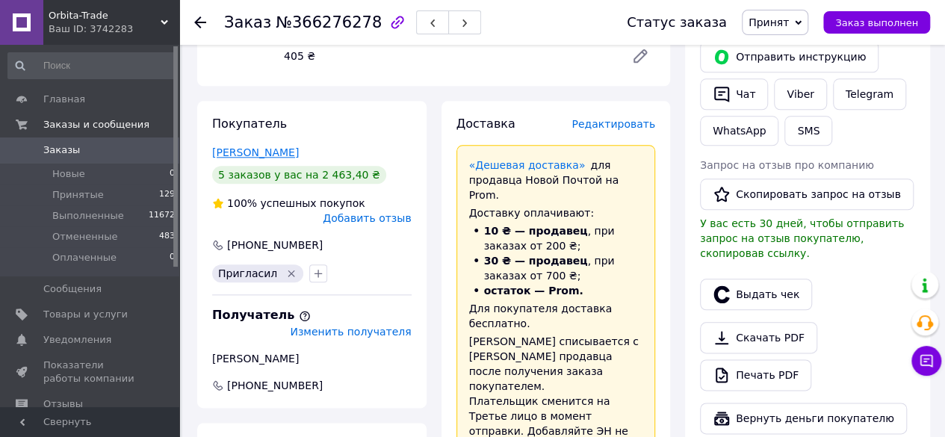
click at [259, 146] on link "[PERSON_NAME]" at bounding box center [255, 152] width 87 height 12
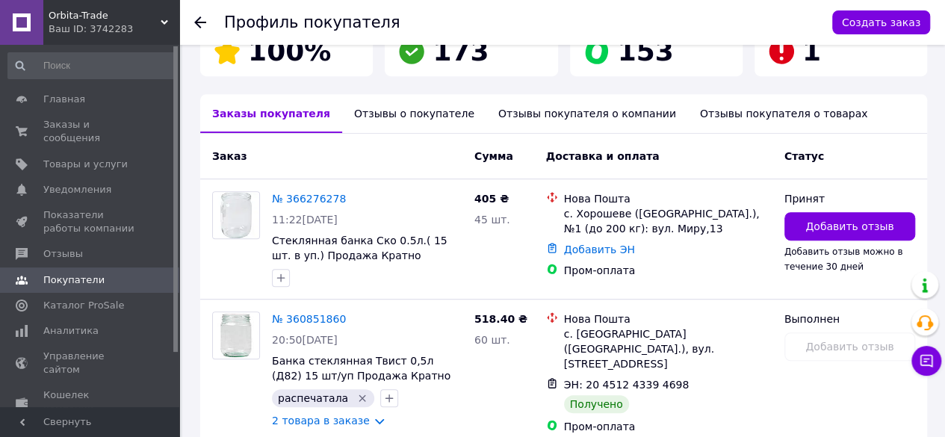
scroll to position [303, 0]
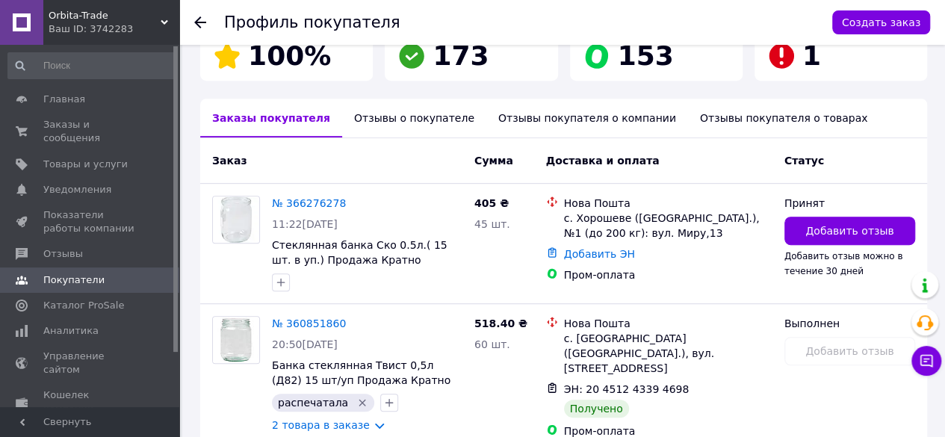
click at [204, 22] on use at bounding box center [200, 22] width 12 height 12
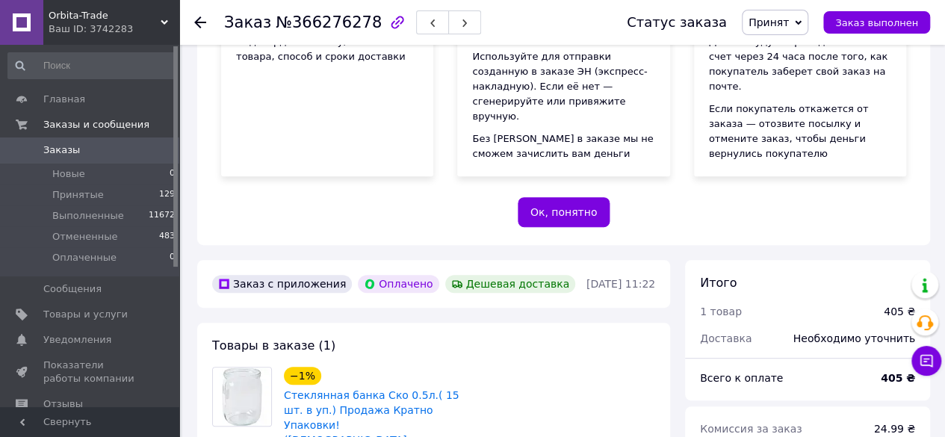
click at [199, 17] on use at bounding box center [200, 22] width 12 height 12
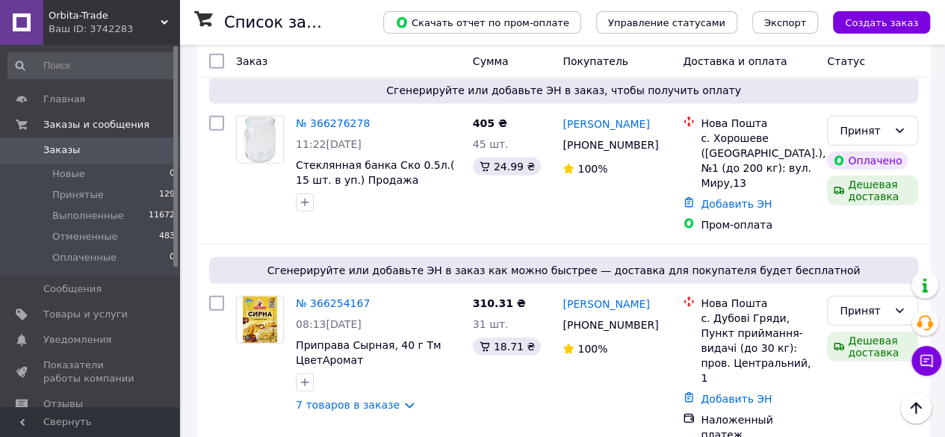
scroll to position [1828, 0]
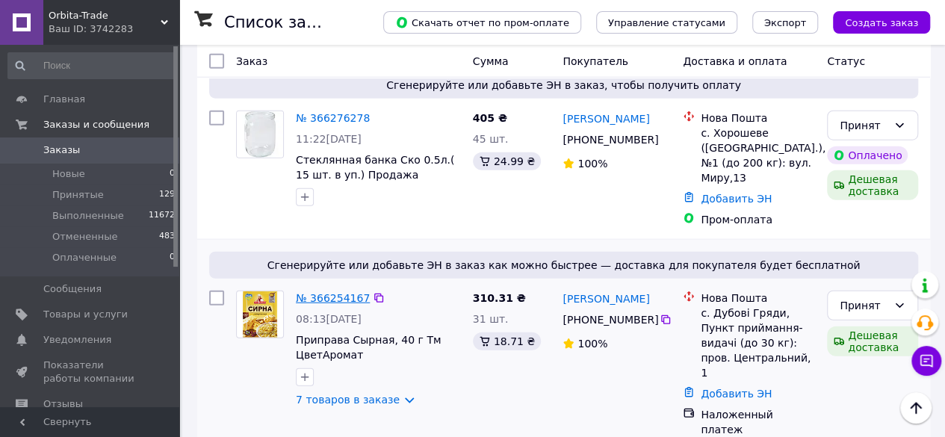
click at [321, 292] on link "№ 366254167" at bounding box center [333, 298] width 74 height 12
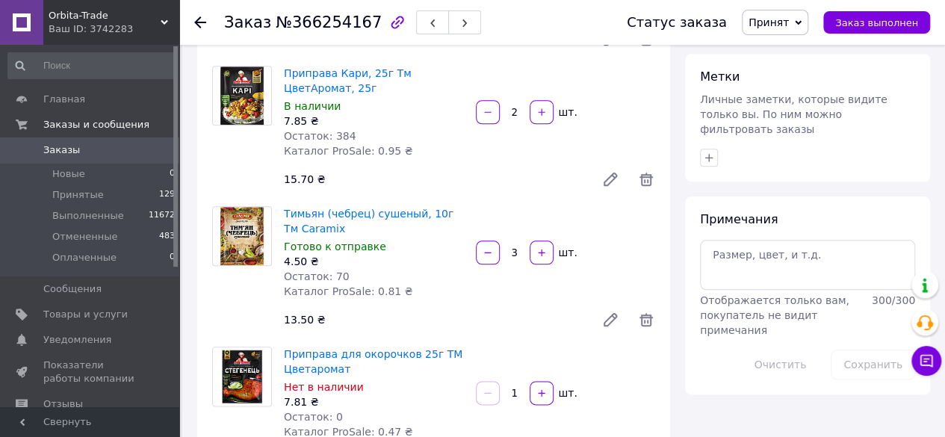
scroll to position [678, 0]
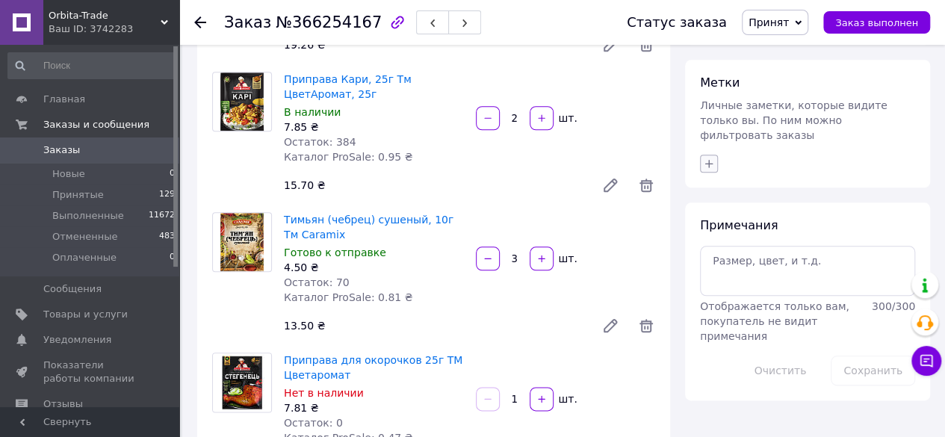
click at [708, 158] on icon "button" at bounding box center [709, 164] width 12 height 12
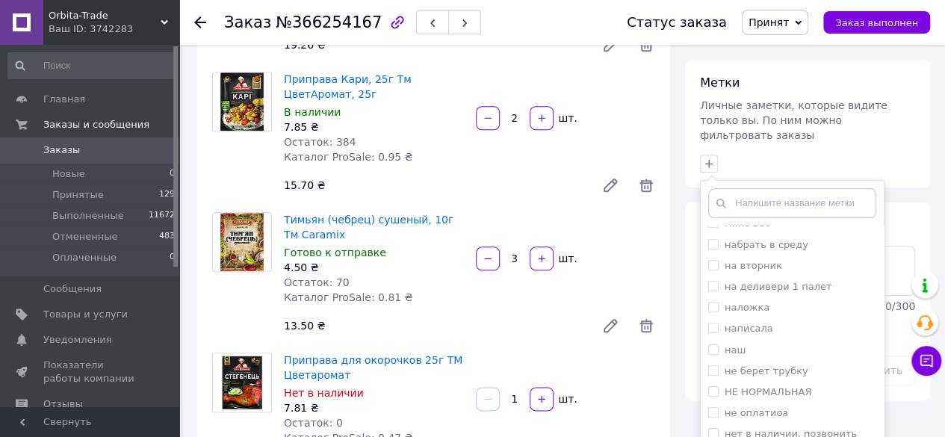
scroll to position [653, 0]
click at [715, 362] on input "не берет трубку" at bounding box center [713, 367] width 10 height 10
checkbox input "true"
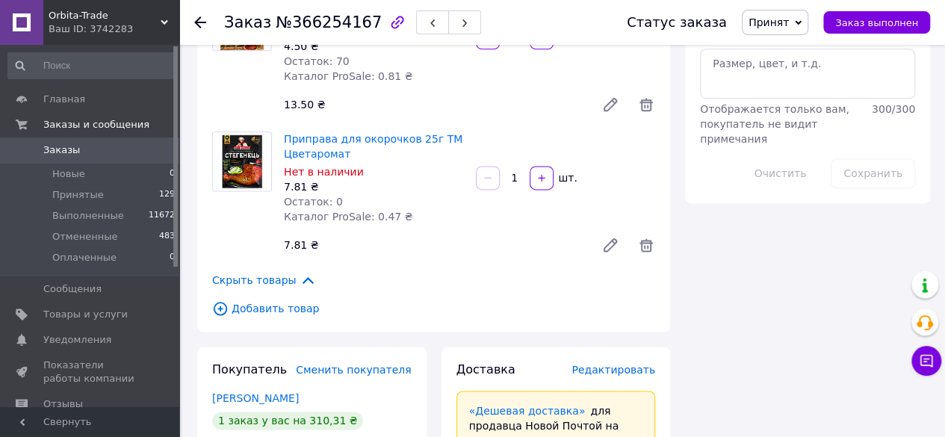
scroll to position [821, 0]
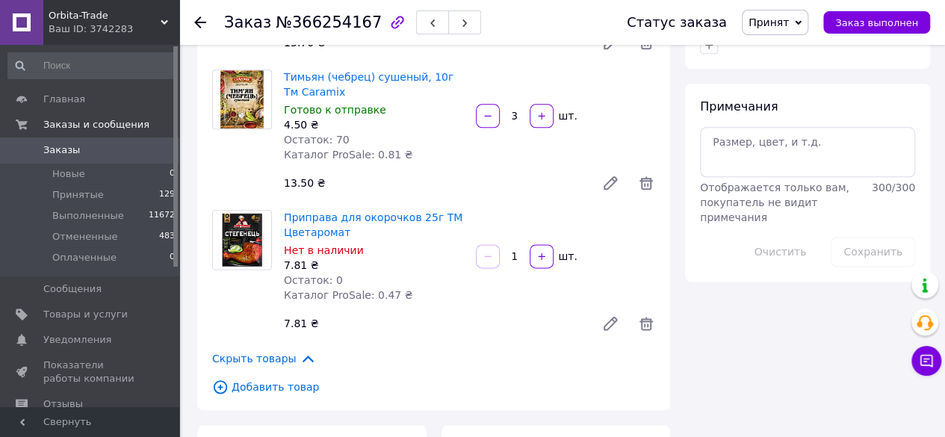
click at [199, 19] on icon at bounding box center [200, 22] width 12 height 12
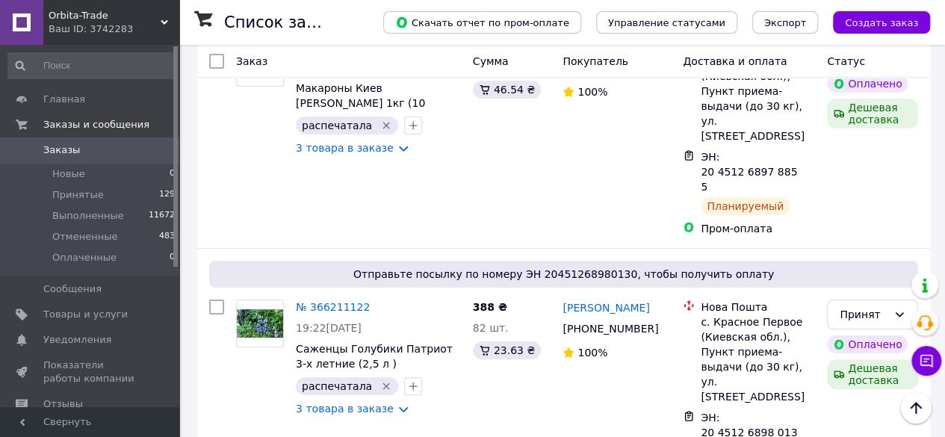
scroll to position [2957, 0]
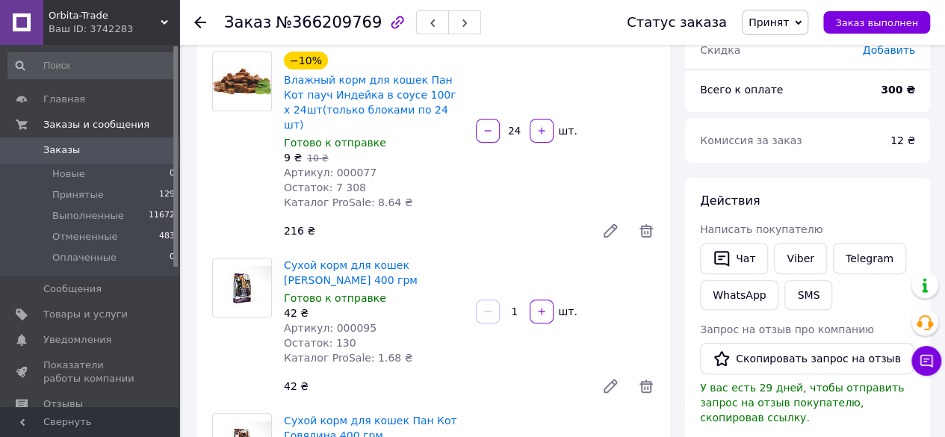
scroll to position [111, 0]
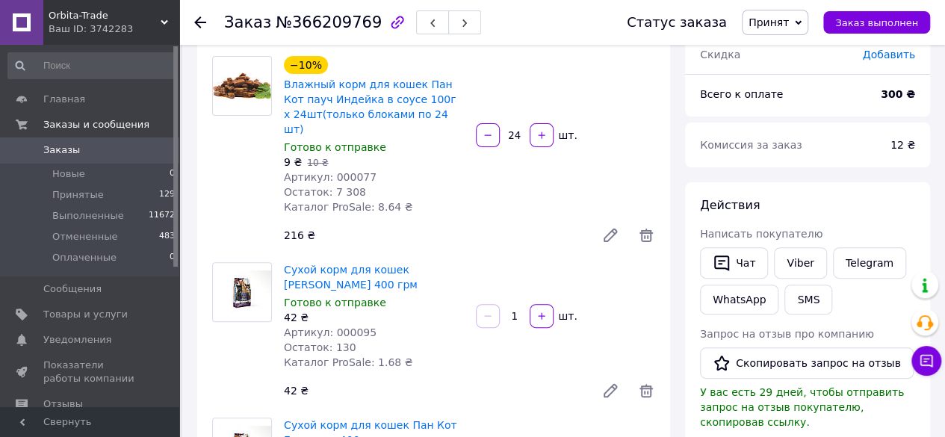
click at [197, 23] on use at bounding box center [200, 22] width 12 height 12
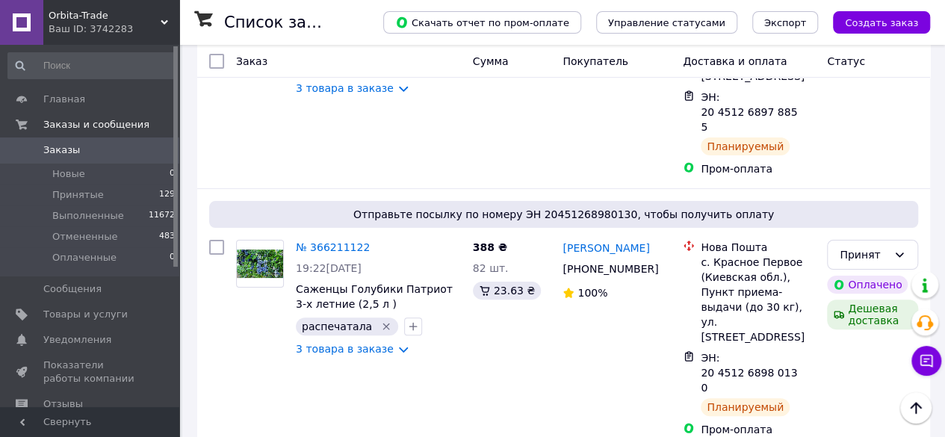
scroll to position [2887, 0]
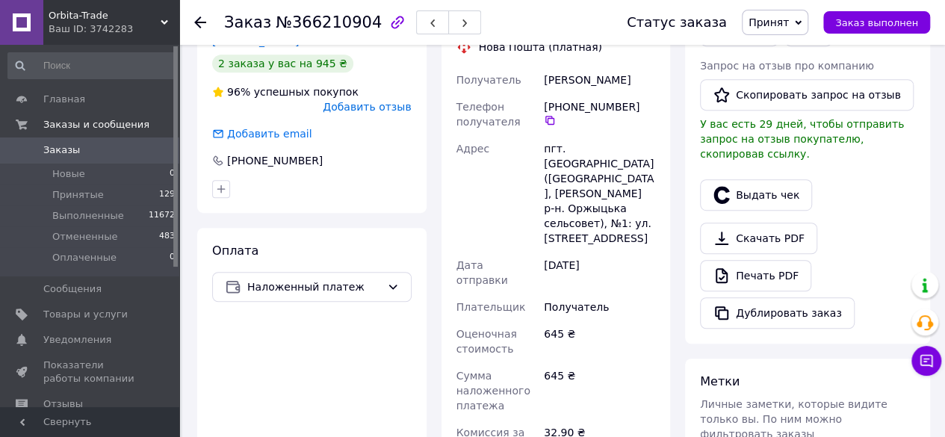
scroll to position [318, 0]
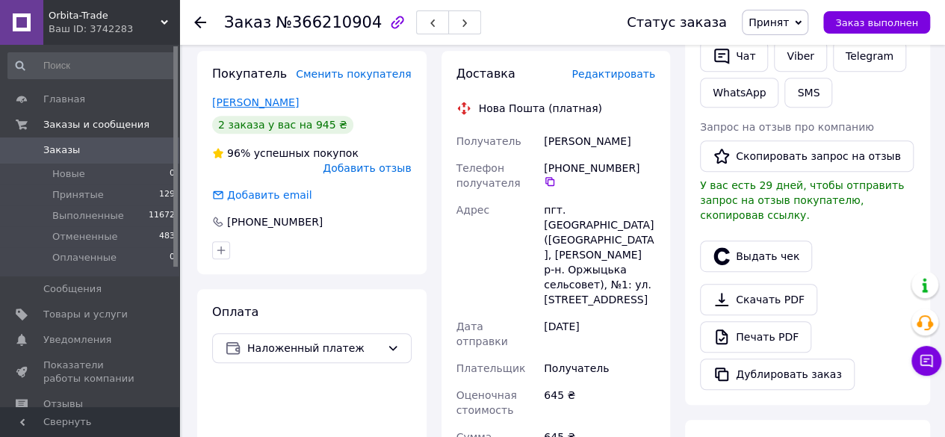
click at [278, 101] on link "[PERSON_NAME]" at bounding box center [255, 102] width 87 height 12
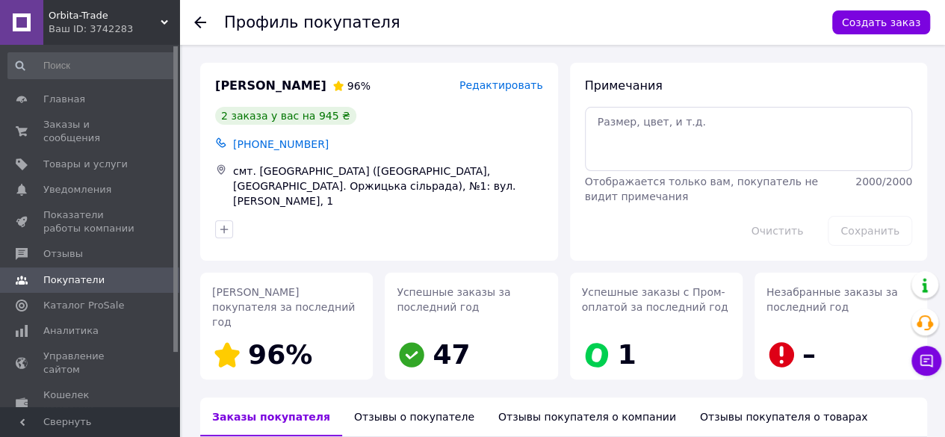
click at [200, 19] on icon at bounding box center [200, 22] width 12 height 12
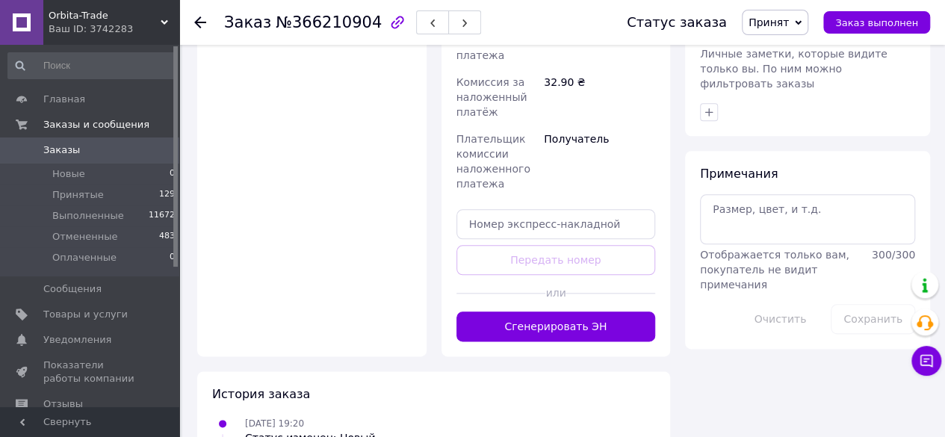
scroll to position [732, 0]
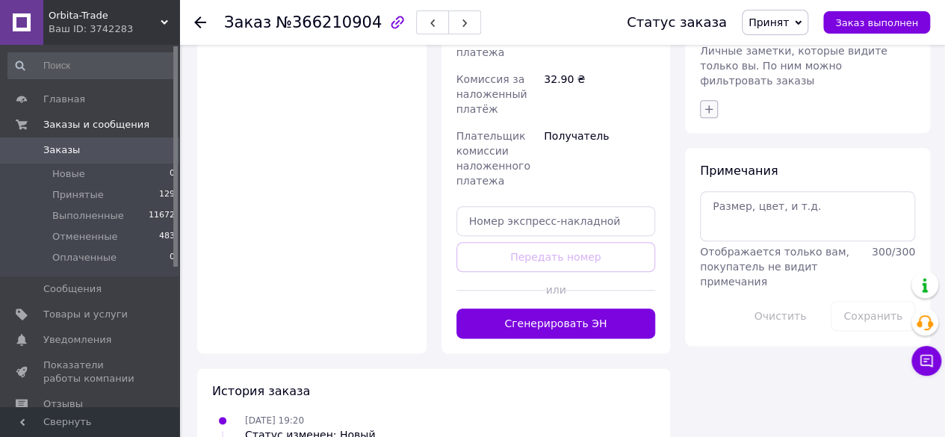
click at [706, 103] on icon "button" at bounding box center [709, 109] width 12 height 12
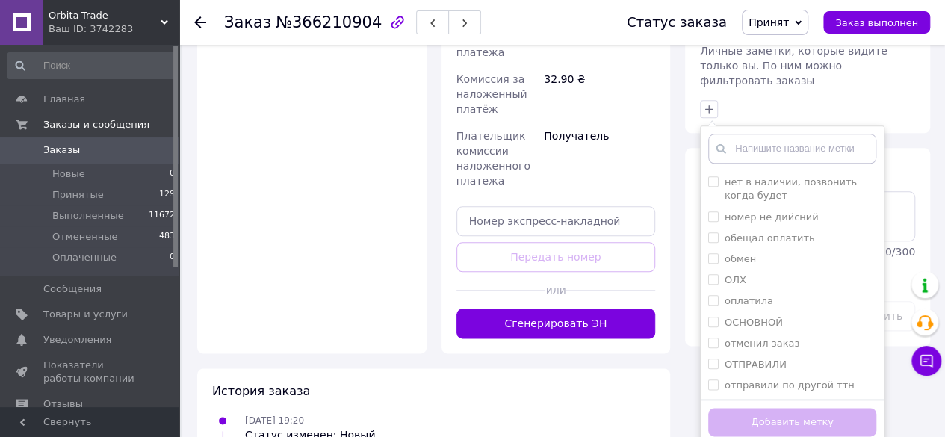
scroll to position [858, 0]
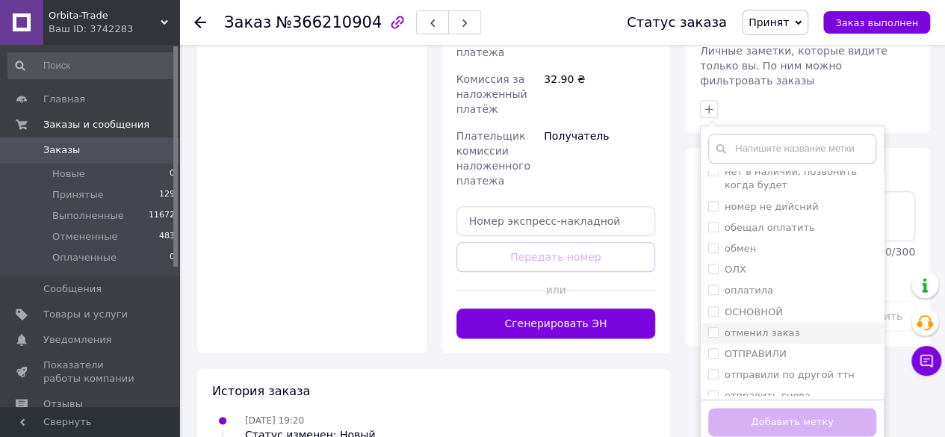
click at [710, 327] on input "отменил заказ" at bounding box center [713, 332] width 10 height 10
checkbox input "true"
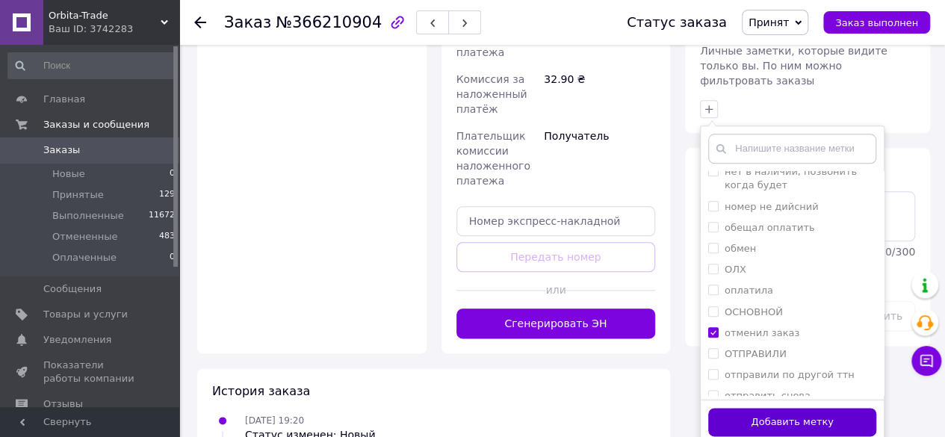
click at [728, 408] on button "Добавить метку" at bounding box center [792, 422] width 168 height 29
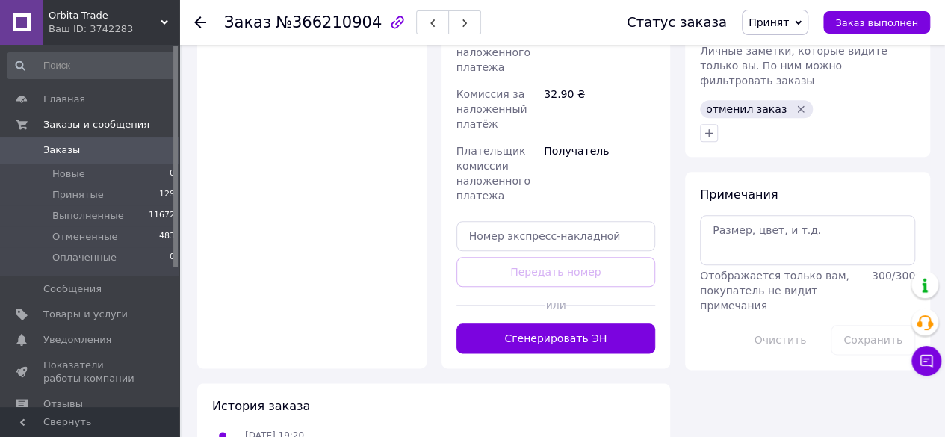
click at [198, 20] on use at bounding box center [200, 22] width 12 height 12
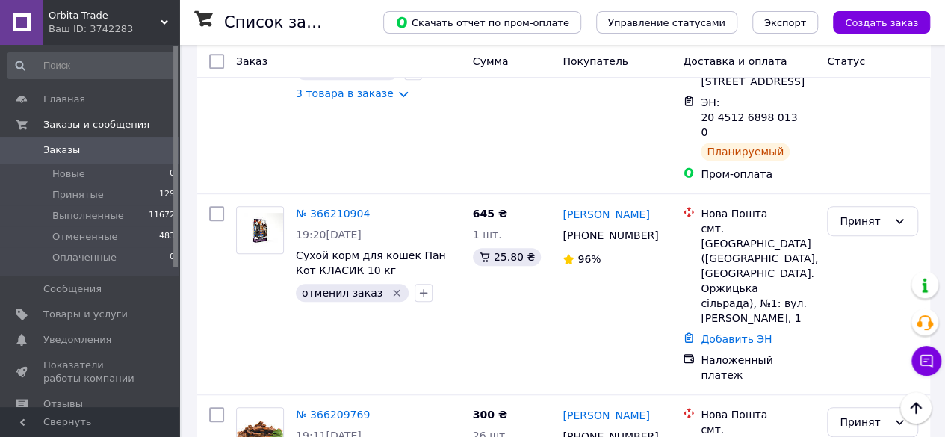
scroll to position [3171, 0]
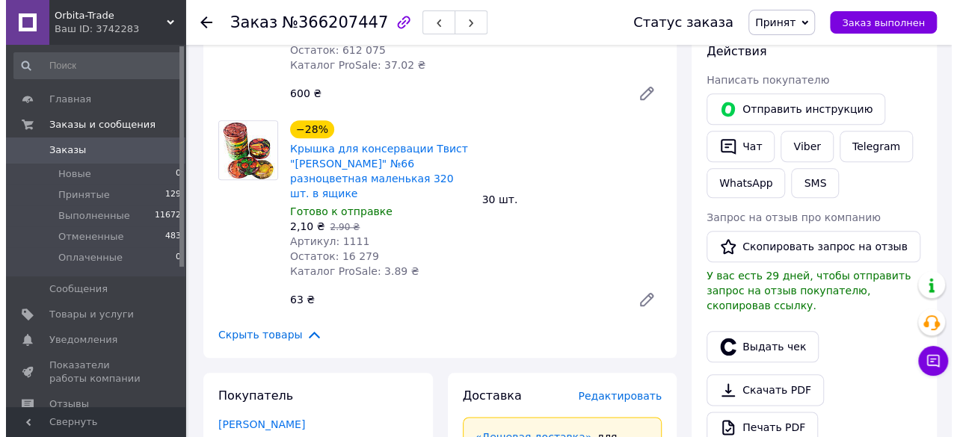
scroll to position [794, 0]
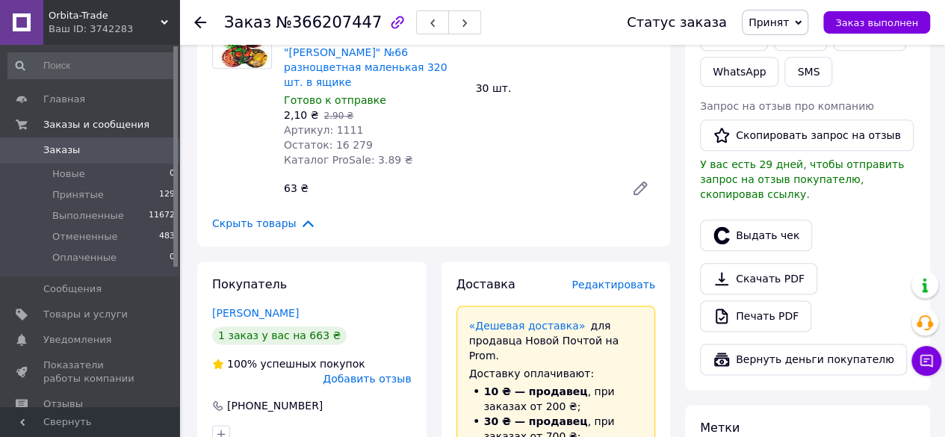
click at [633, 279] on span "Редактировать" at bounding box center [614, 285] width 84 height 12
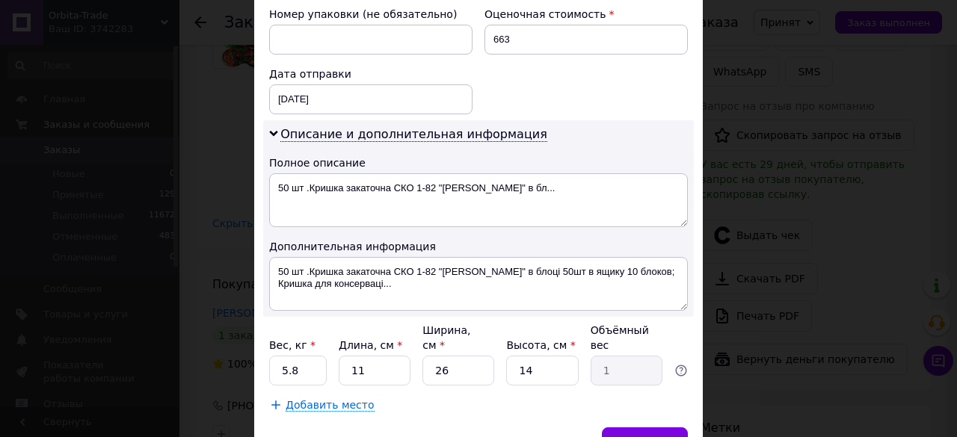
scroll to position [657, 0]
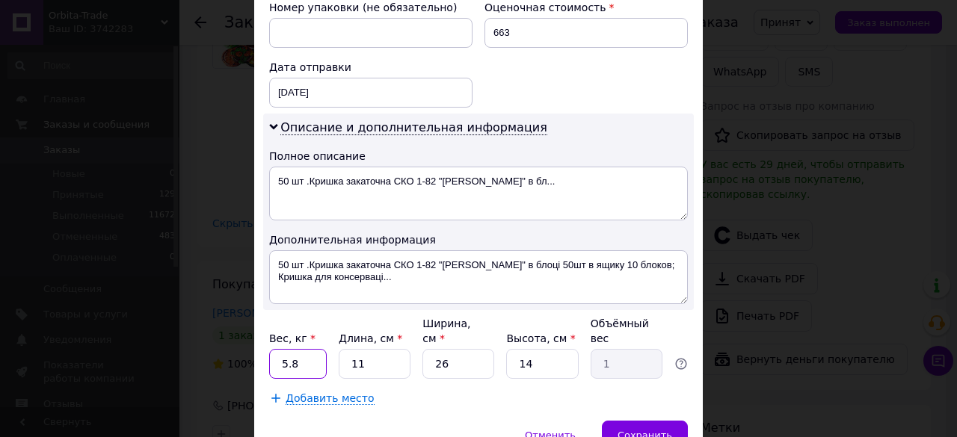
click at [318, 349] on input "5.8" at bounding box center [298, 364] width 58 height 30
type input "5"
type input "7"
click at [386, 349] on input "11" at bounding box center [375, 364] width 72 height 30
type input "1"
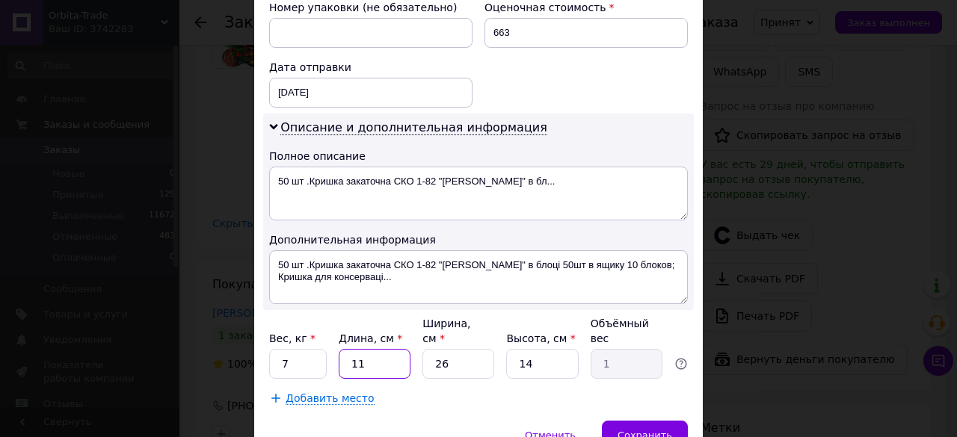
type input "0.1"
type input "4"
type input "0.36"
type input "40"
type input "3.64"
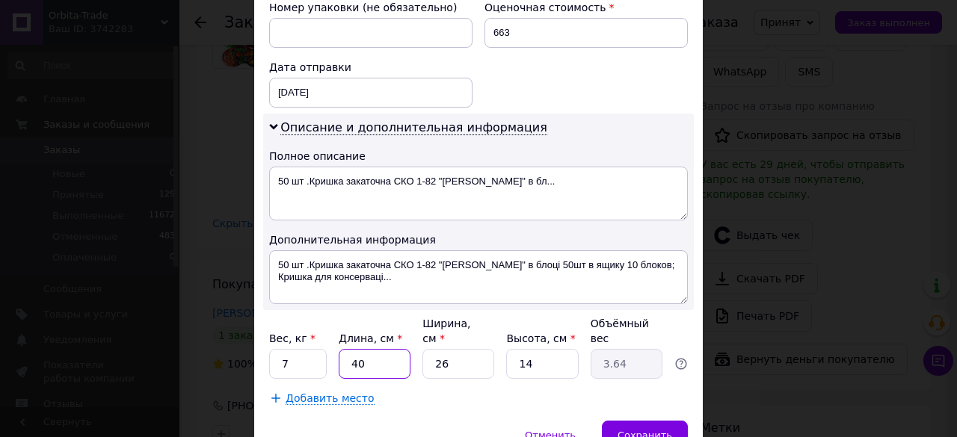
type input "40"
click at [540, 349] on input "14" at bounding box center [542, 364] width 72 height 30
type input "1"
type input "0.26"
type input "2"
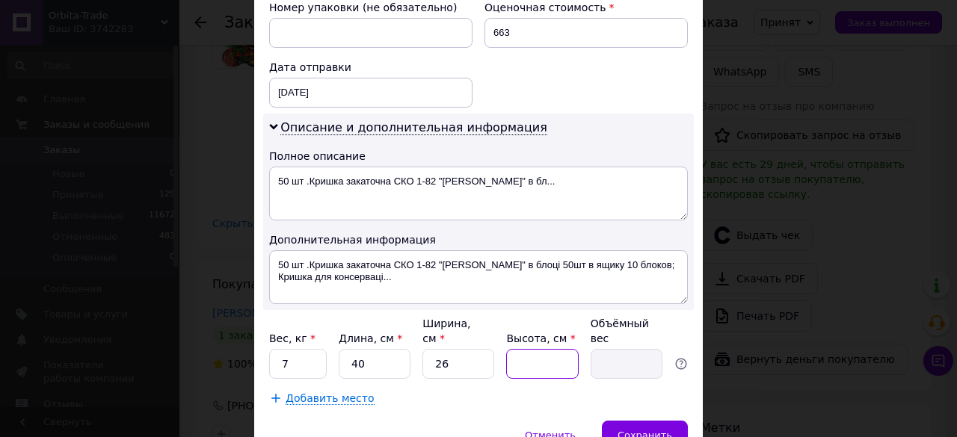
type input "0.52"
type input "25"
type input "6.5"
type input "25"
click at [663, 421] on div "Сохранить" at bounding box center [645, 436] width 86 height 30
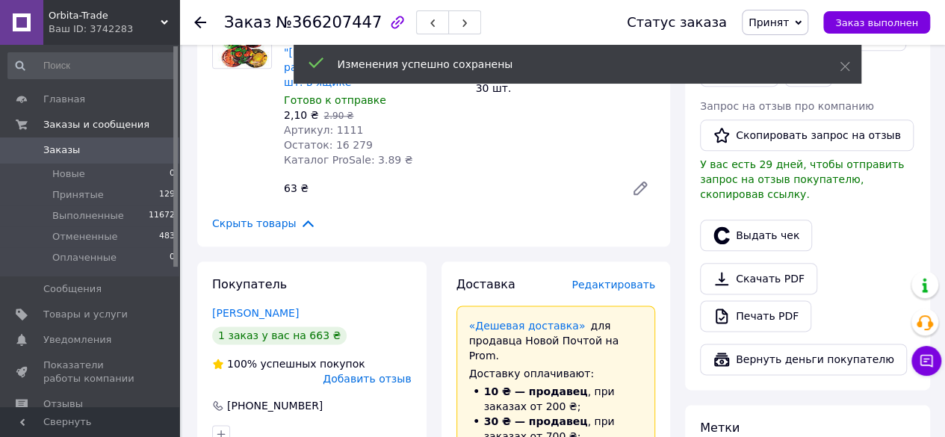
click at [621, 279] on span "Редактировать" at bounding box center [614, 285] width 84 height 12
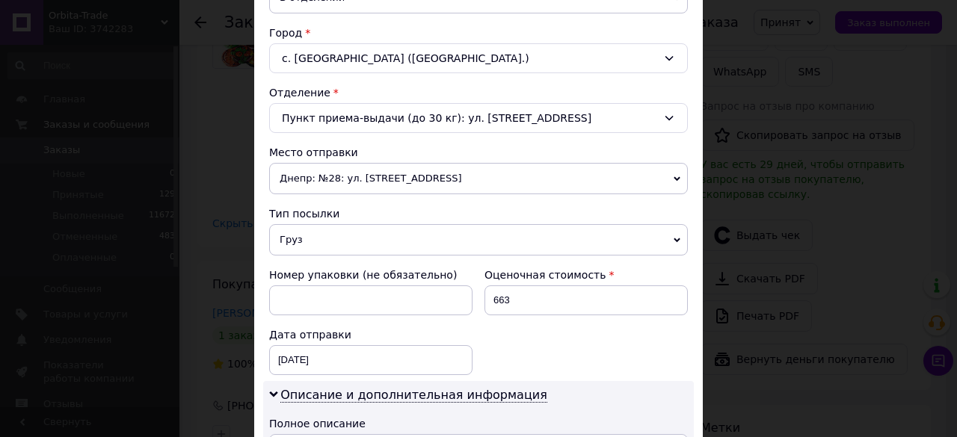
scroll to position [402, 0]
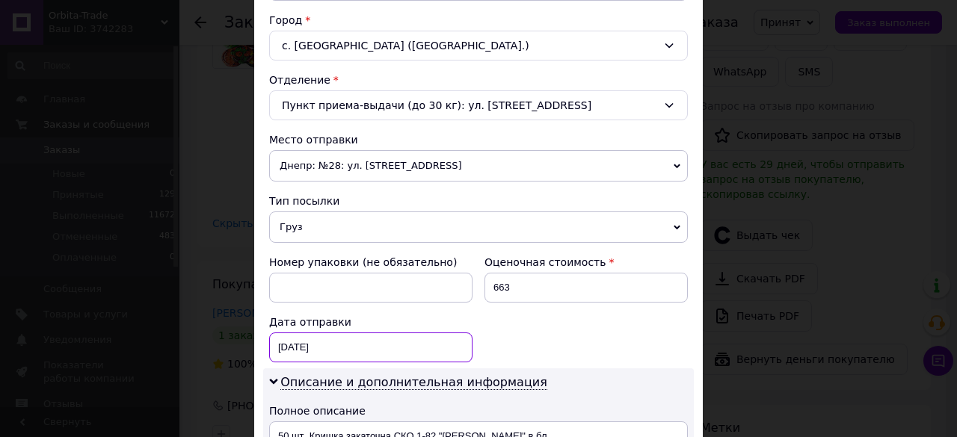
click at [351, 349] on div "[DATE] < 2025 > < Октябрь > Пн Вт Ср Чт Пт Сб Вс 29 30 1 2 3 4 5 6 7 8 9 10 11 …" at bounding box center [370, 348] width 203 height 30
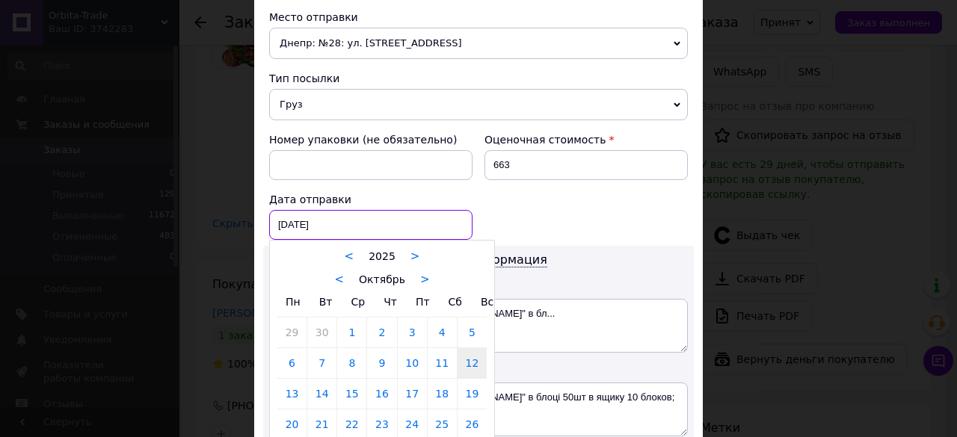
scroll to position [585, 0]
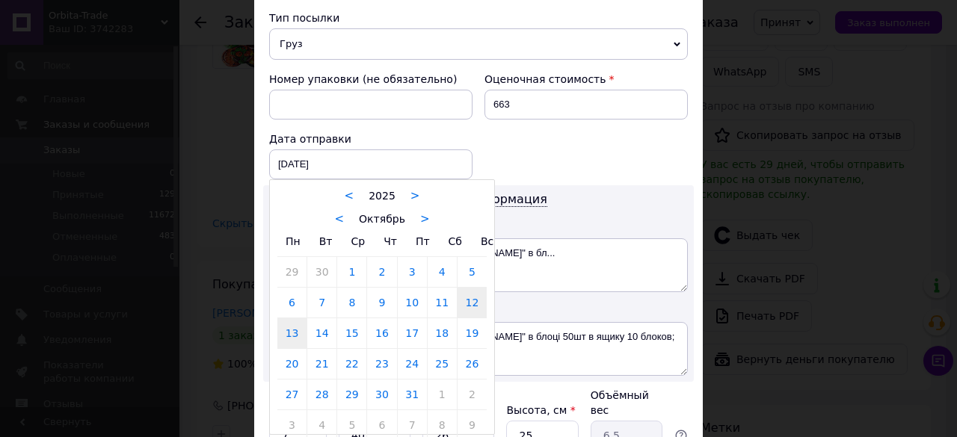
click at [285, 330] on link "13" at bounding box center [291, 333] width 29 height 30
type input "[DATE]"
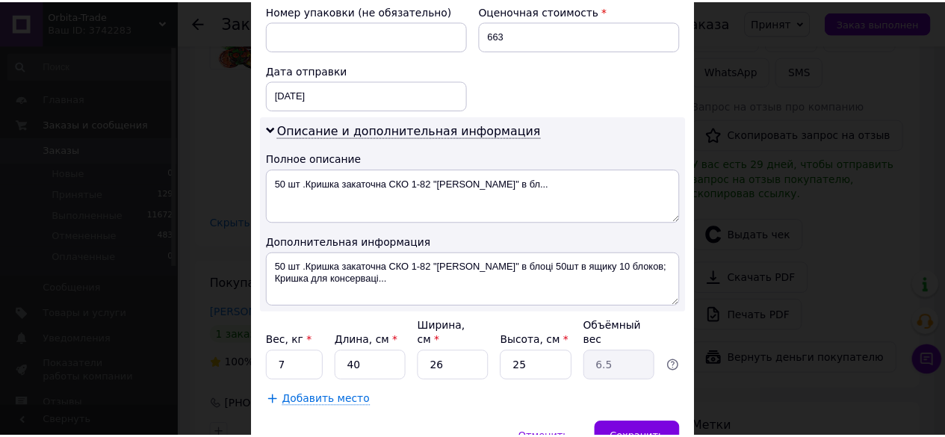
scroll to position [711, 0]
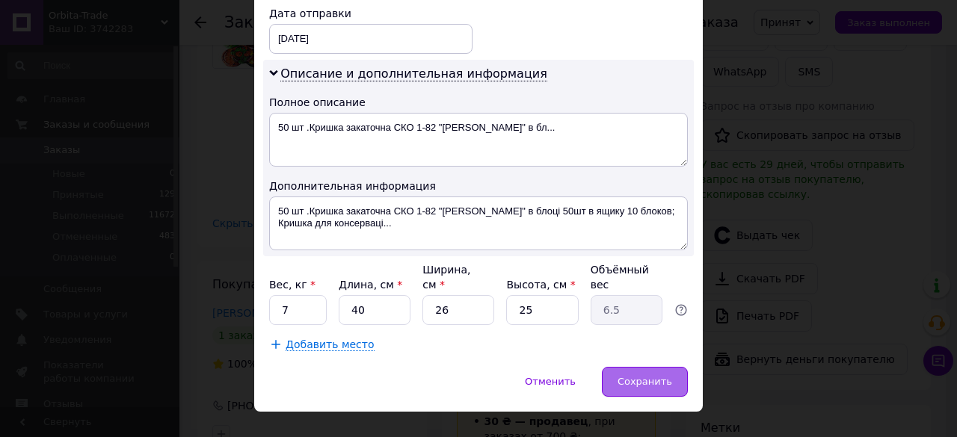
click at [629, 376] on span "Сохранить" at bounding box center [644, 381] width 55 height 11
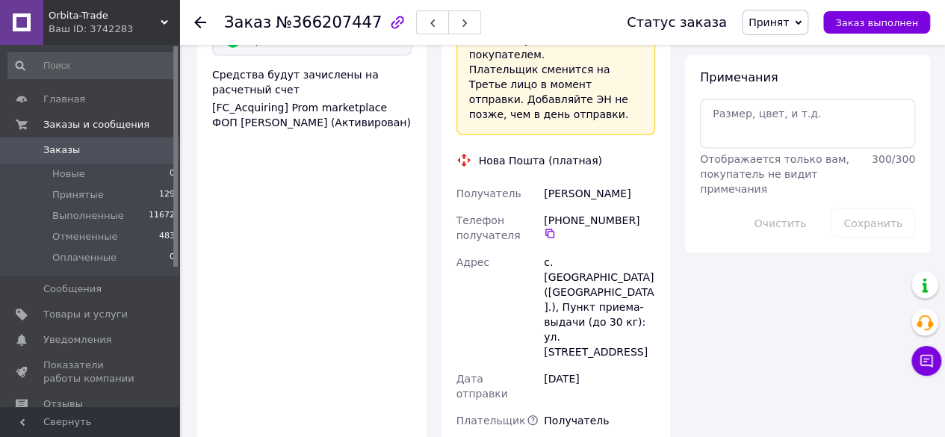
scroll to position [1336, 0]
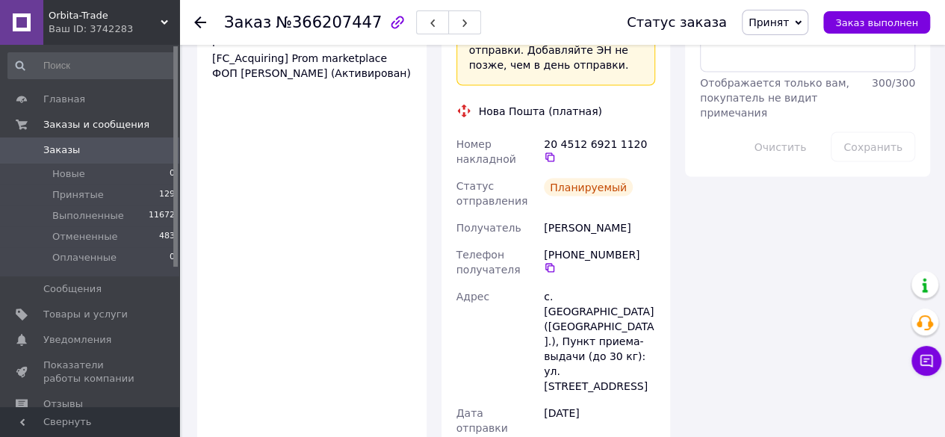
scroll to position [1141, 0]
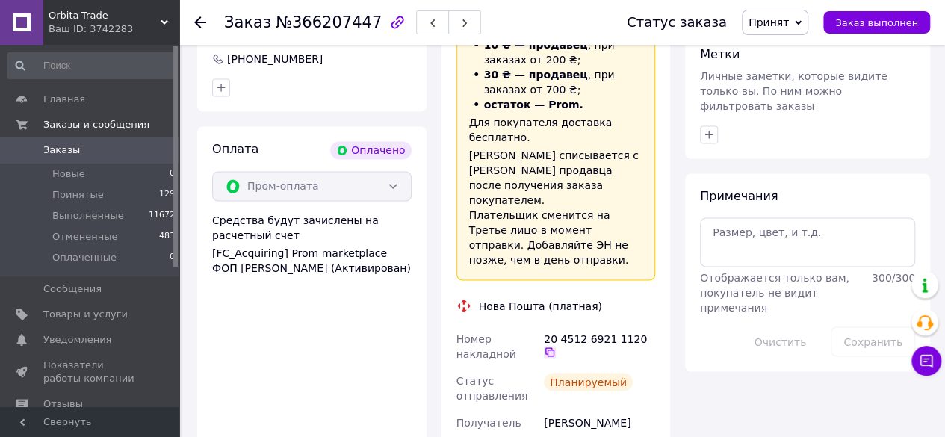
click at [556, 346] on icon at bounding box center [550, 352] width 12 height 12
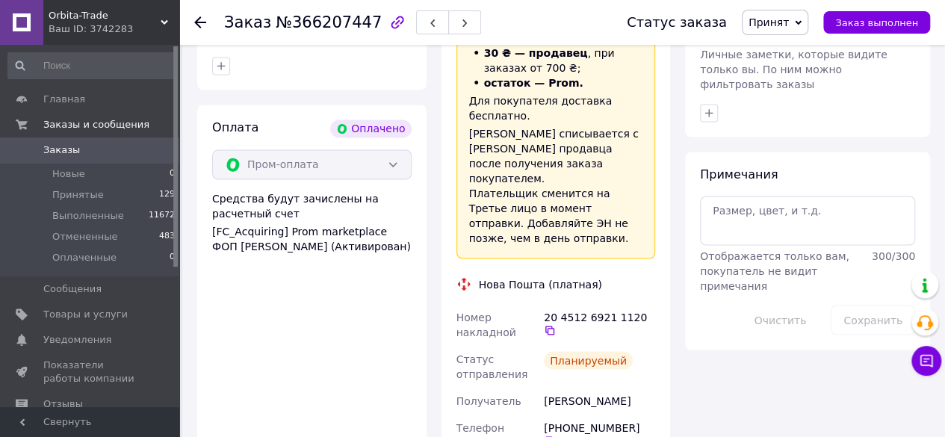
scroll to position [1103, 0]
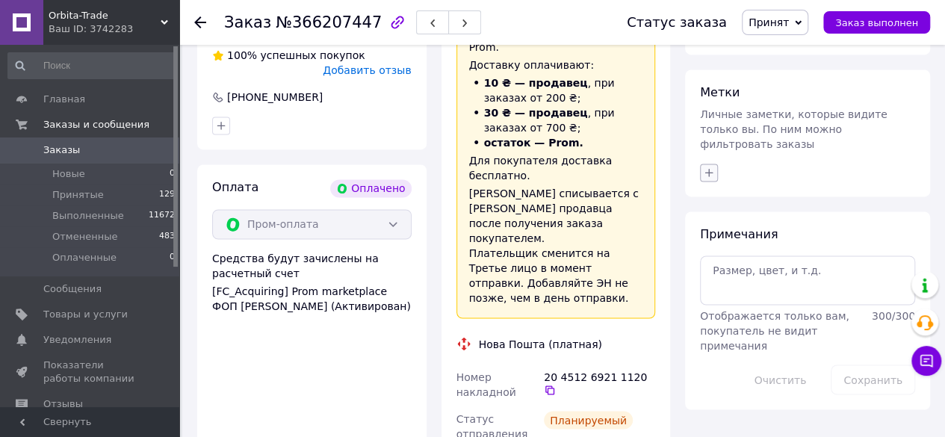
click at [708, 169] on icon "button" at bounding box center [709, 173] width 8 height 8
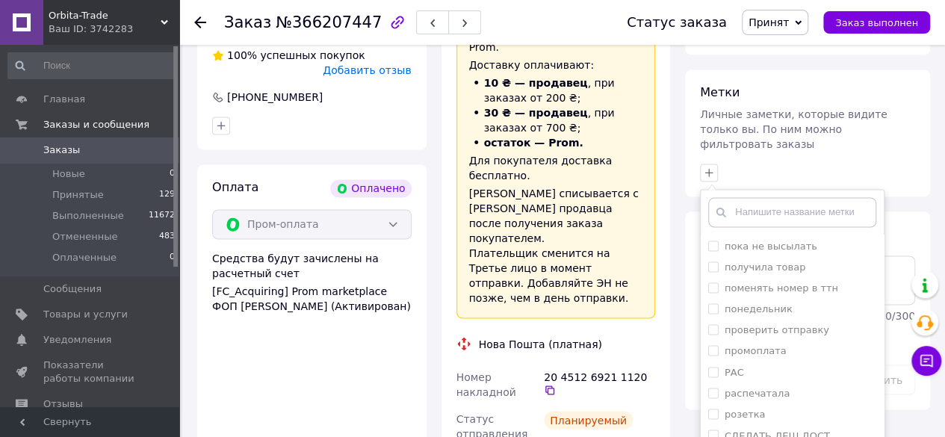
scroll to position [1237, 0]
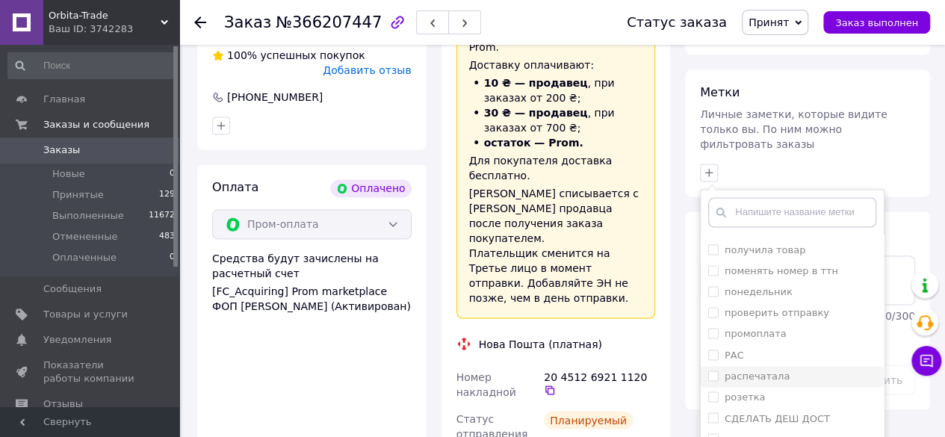
click at [713, 371] on input "распечатала" at bounding box center [713, 376] width 10 height 10
checkbox input "true"
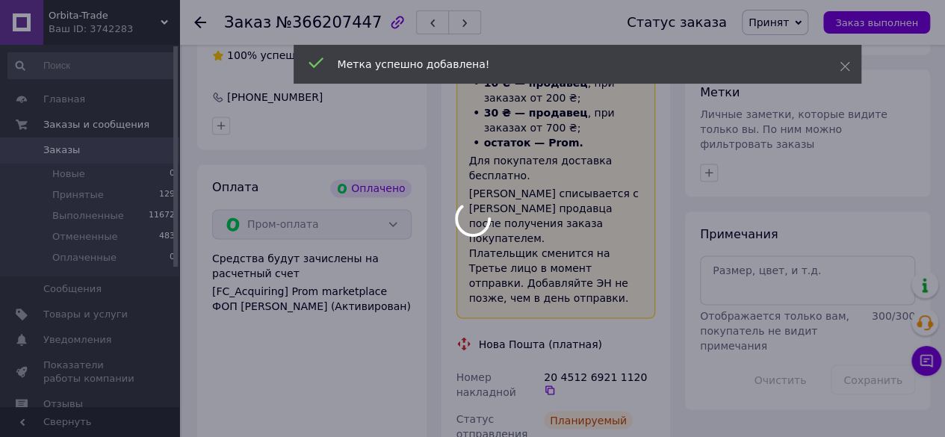
scroll to position [58, 0]
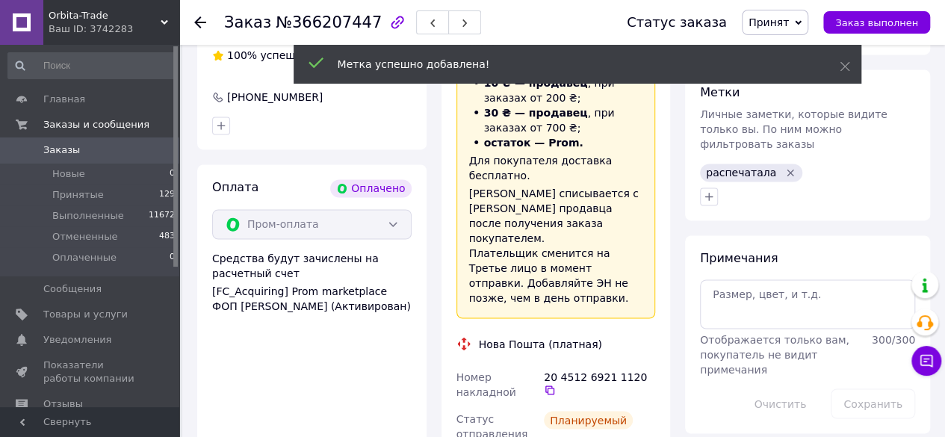
click at [198, 19] on use at bounding box center [200, 22] width 12 height 12
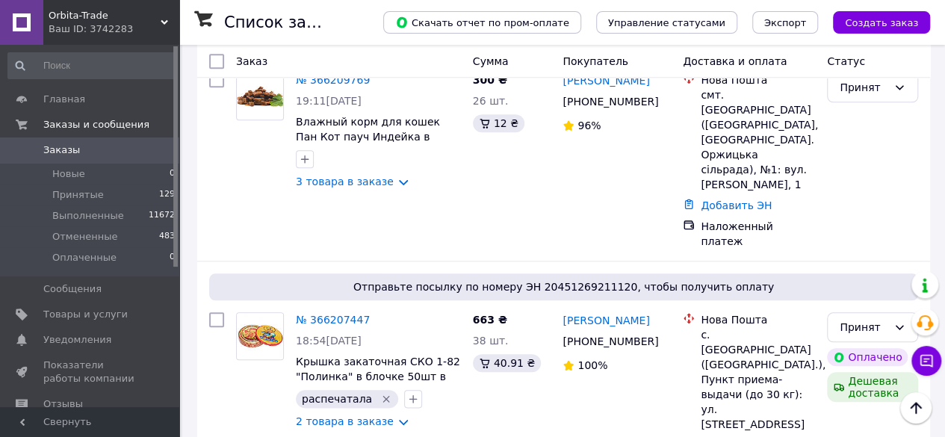
scroll to position [3566, 0]
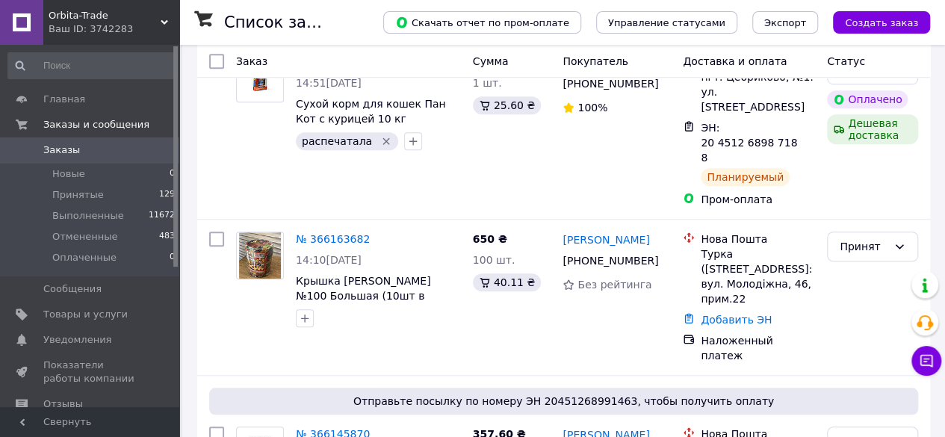
scroll to position [541, 0]
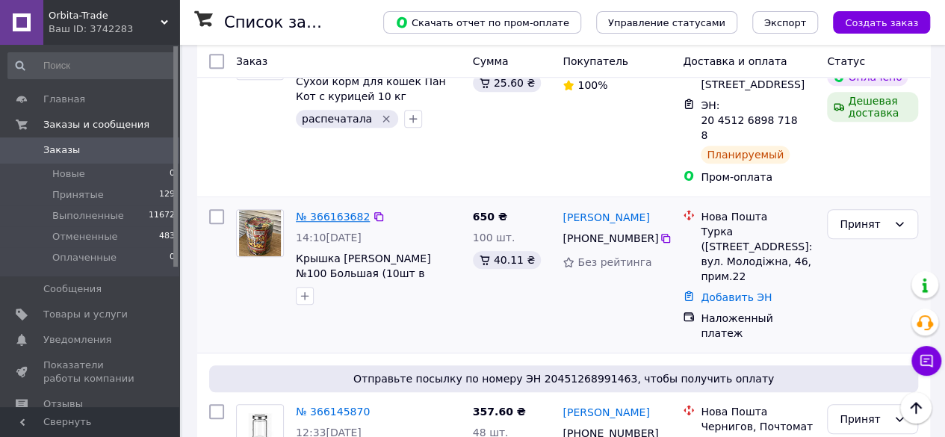
click at [327, 211] on link "№ 366163682" at bounding box center [333, 217] width 74 height 12
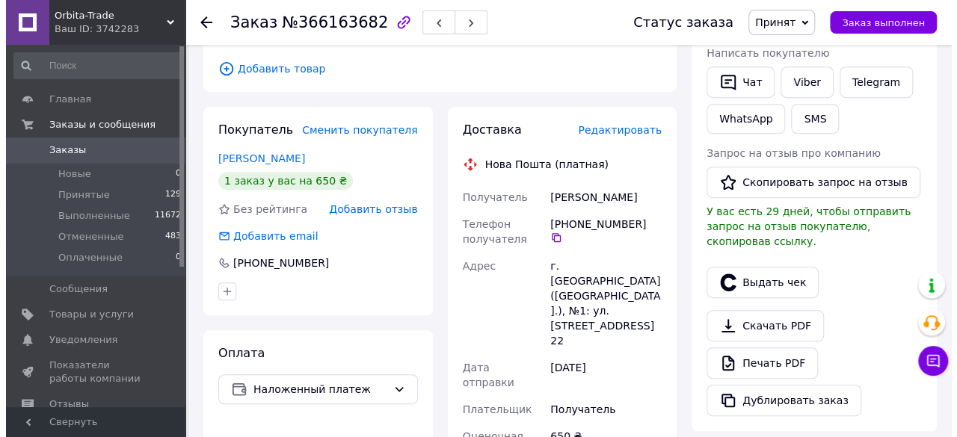
scroll to position [290, 0]
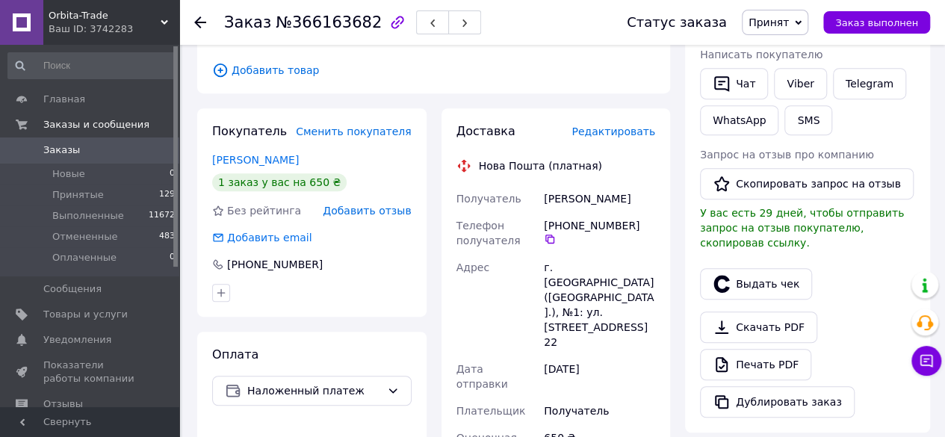
click at [625, 126] on span "Редактировать" at bounding box center [614, 132] width 84 height 12
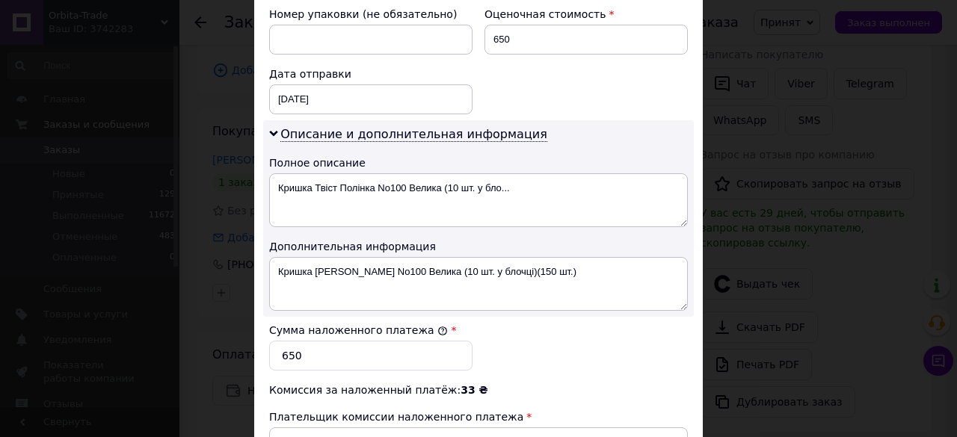
scroll to position [657, 0]
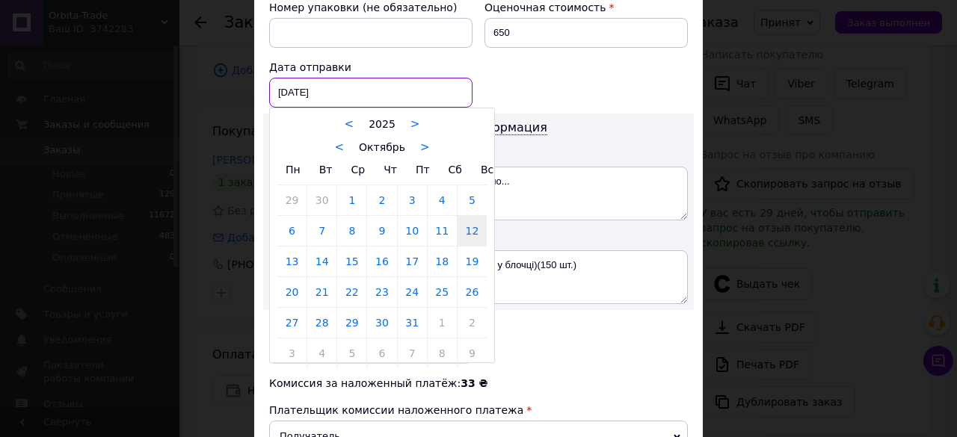
drag, startPoint x: 386, startPoint y: 72, endPoint x: 386, endPoint y: 80, distance: 8.3
click at [386, 78] on div "[DATE] < 2025 > < Октябрь > Пн Вт Ср Чт Пт Сб Вс 29 30 1 2 3 4 5 6 7 8 9 10 11 …" at bounding box center [370, 93] width 203 height 30
click at [284, 264] on link "13" at bounding box center [291, 262] width 29 height 30
type input "[DATE]"
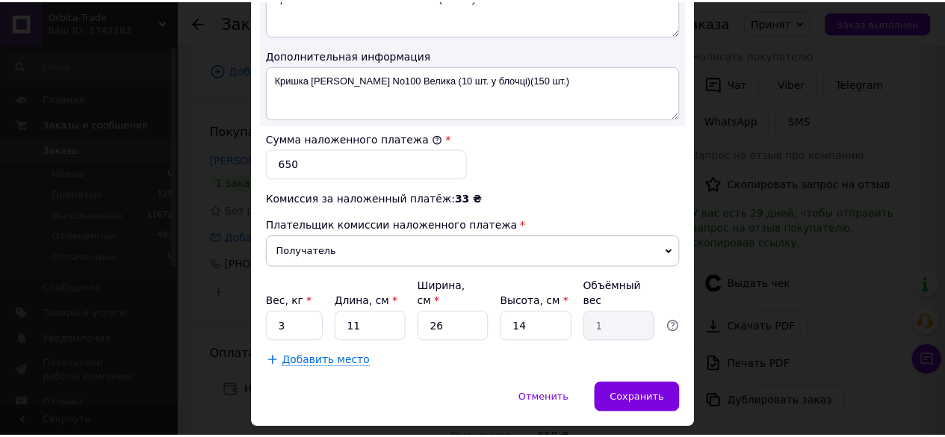
scroll to position [862, 0]
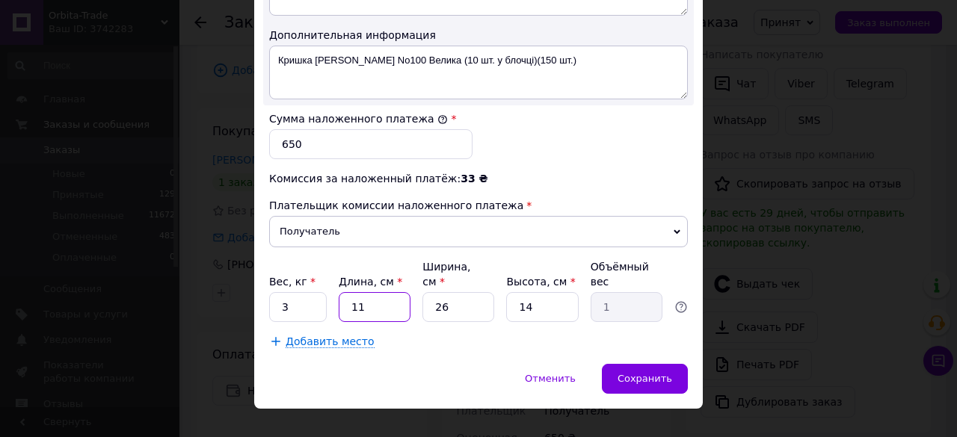
click at [387, 292] on input "11" at bounding box center [375, 307] width 72 height 30
type input "1"
type input "0.1"
type input "2"
type input "0.18"
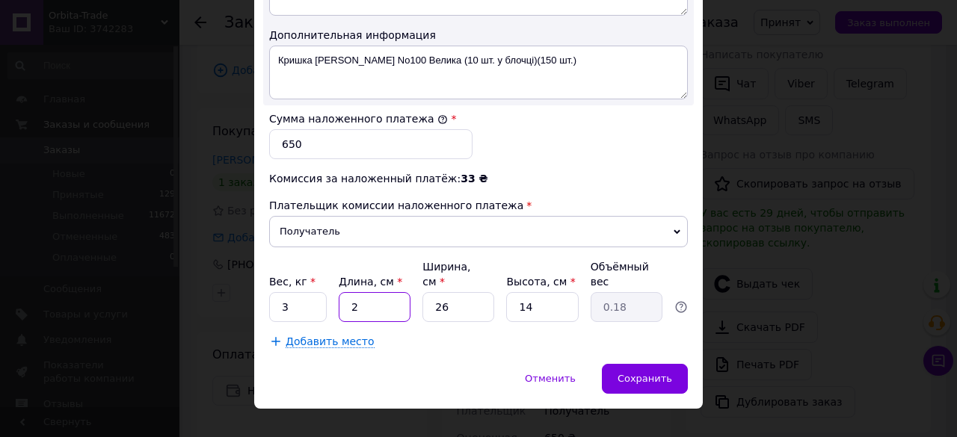
type input "20"
type input "1.82"
type input "20"
click at [543, 292] on input "14" at bounding box center [542, 307] width 72 height 30
type input "1"
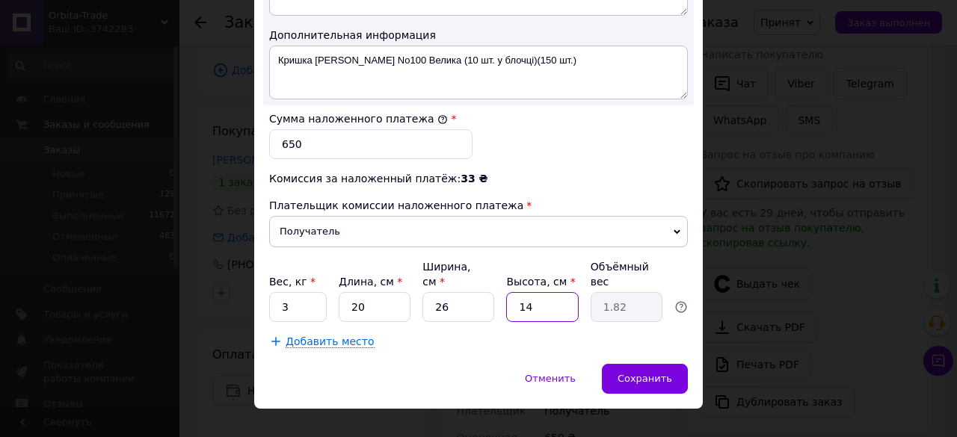
type input "0.13"
type input "2"
type input "0.26"
type input "20"
type input "2.6"
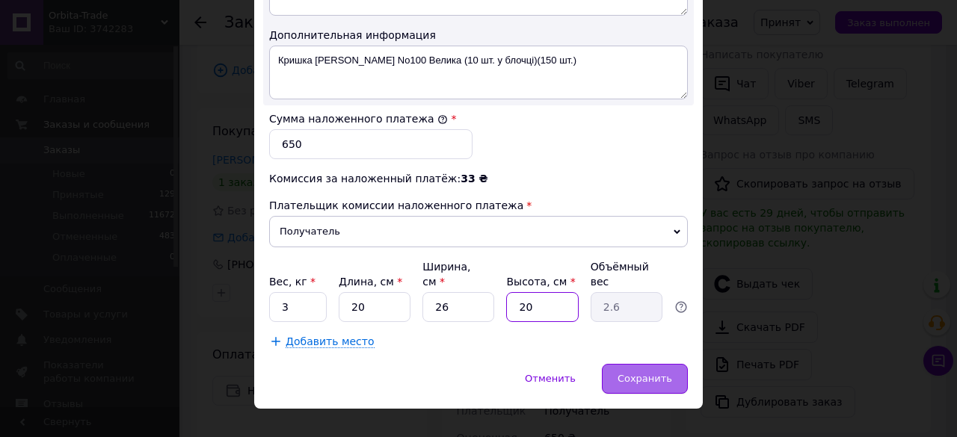
type input "20"
click at [646, 364] on div "Сохранить" at bounding box center [645, 379] width 86 height 30
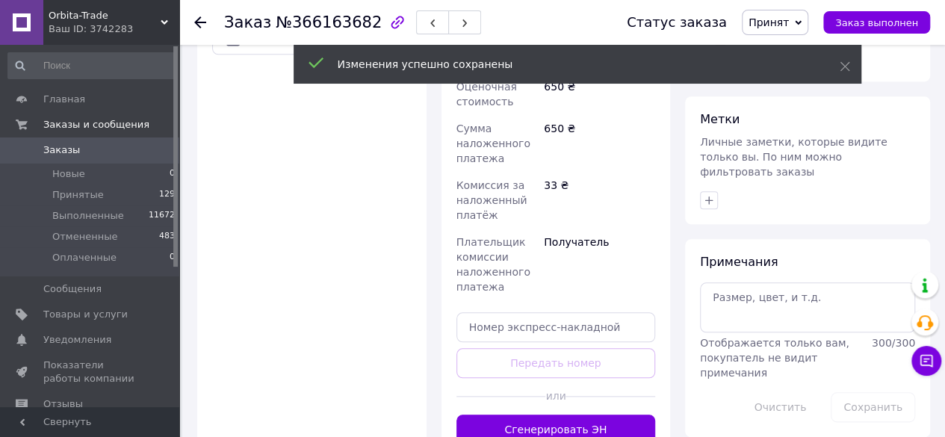
scroll to position [658, 0]
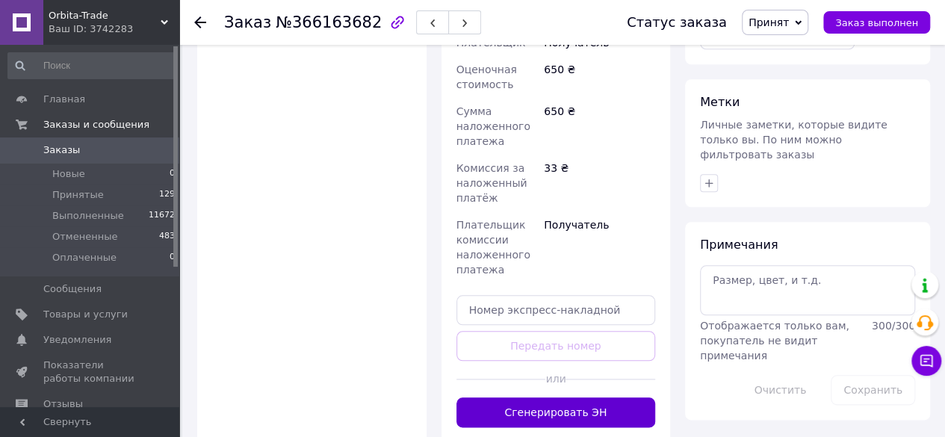
click at [565, 398] on button "Сгенерировать ЭН" at bounding box center [557, 413] width 200 height 30
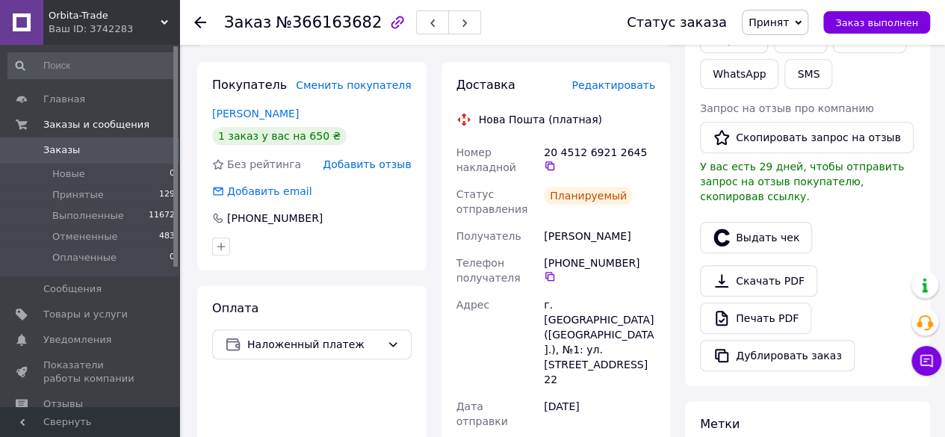
scroll to position [330, 0]
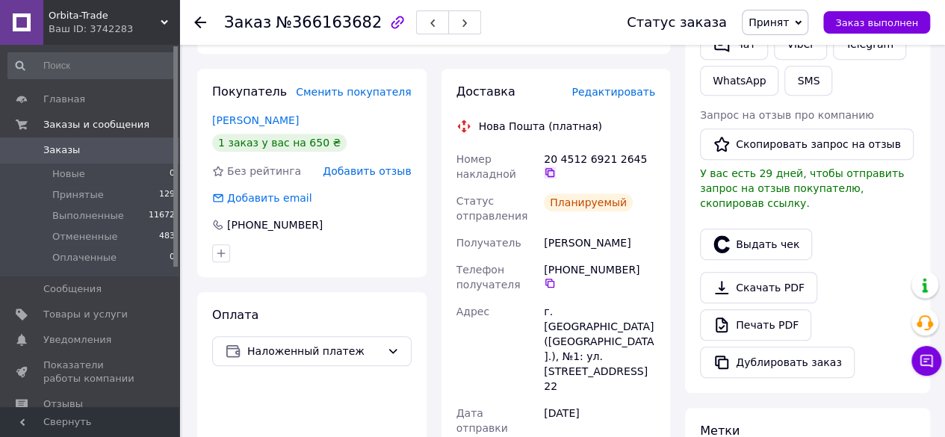
click at [556, 167] on icon at bounding box center [550, 173] width 12 height 12
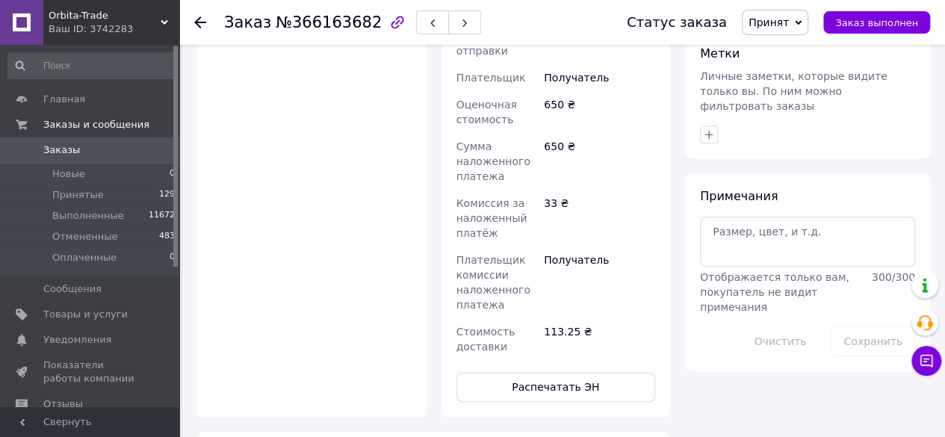
scroll to position [708, 0]
click at [707, 129] on icon "button" at bounding box center [709, 133] width 8 height 8
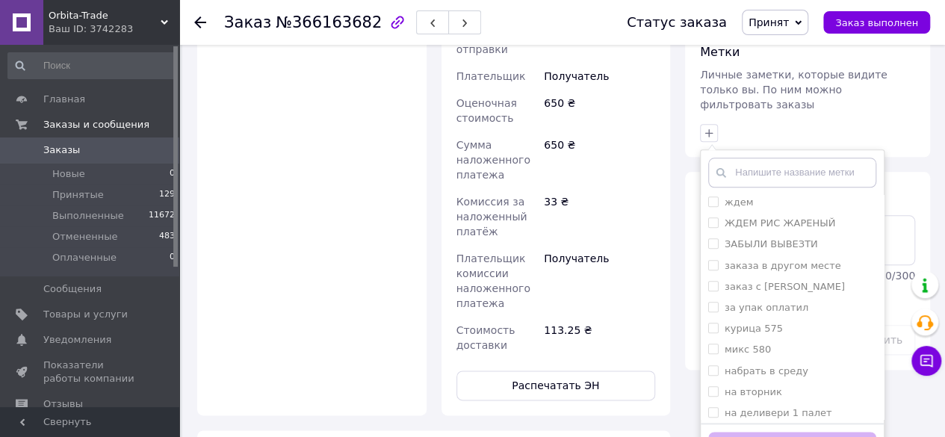
scroll to position [504, 0]
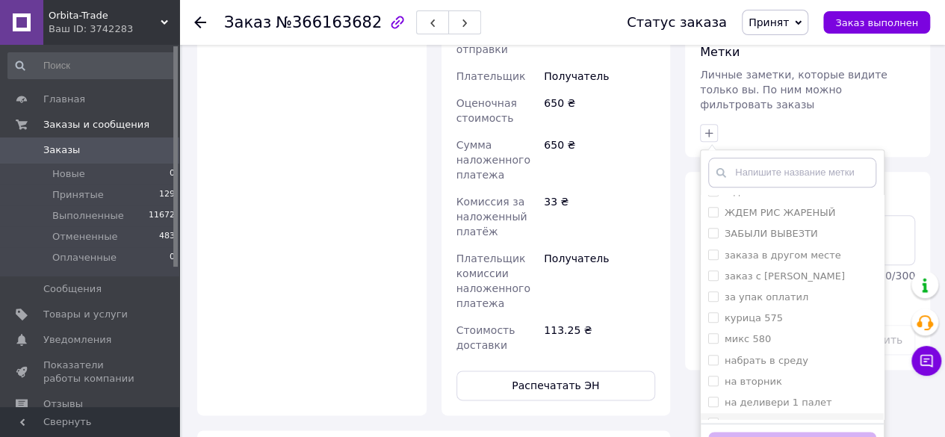
click at [708, 418] on input "наложка" at bounding box center [713, 423] width 10 height 10
checkbox input "true"
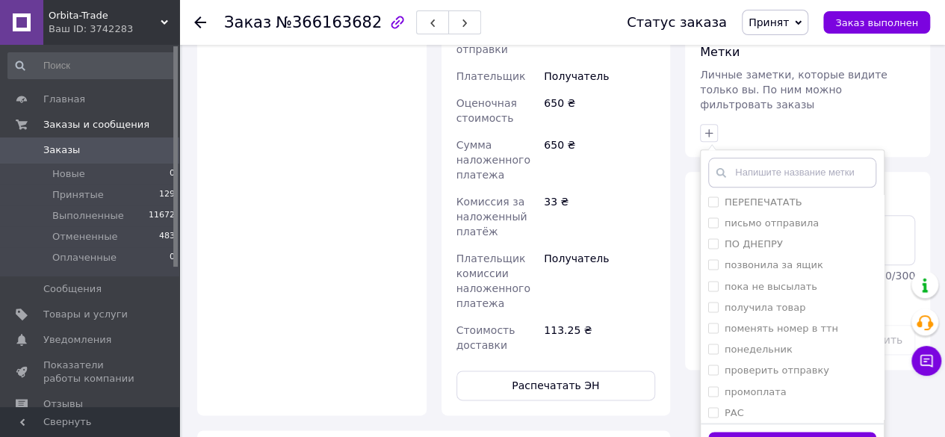
scroll to position [1195, 0]
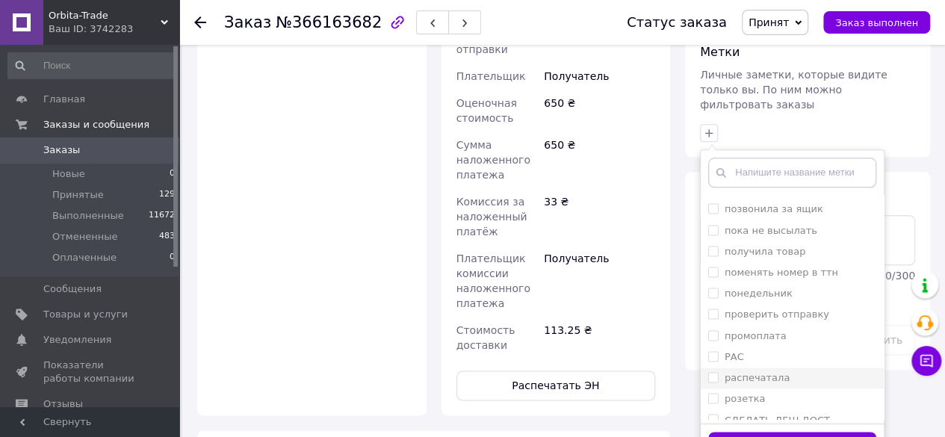
click at [711, 372] on input "распечатала" at bounding box center [713, 377] width 10 height 10
checkbox input "true"
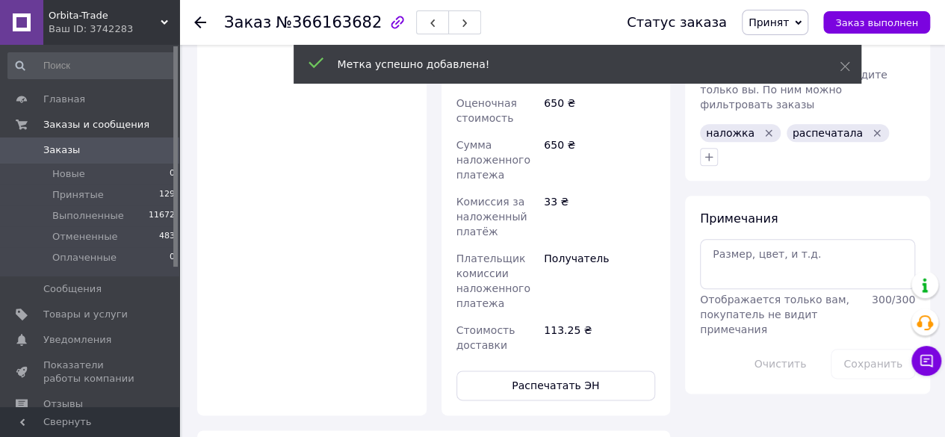
click at [196, 16] on icon at bounding box center [200, 22] width 12 height 12
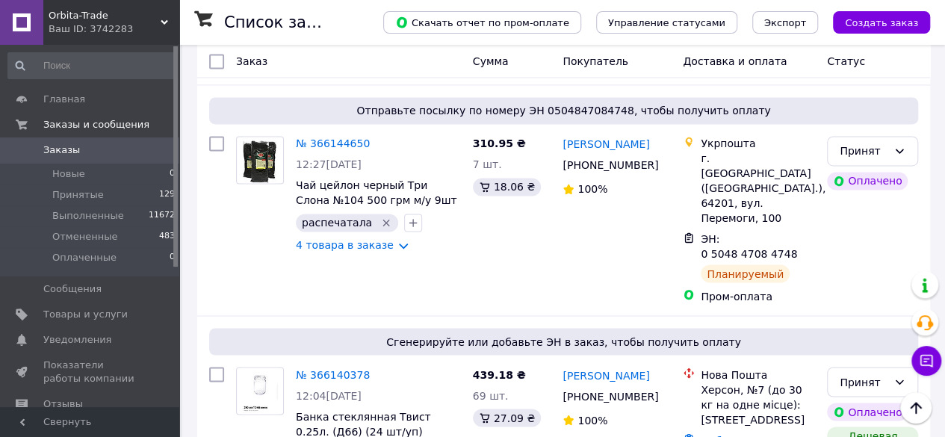
scroll to position [1160, 0]
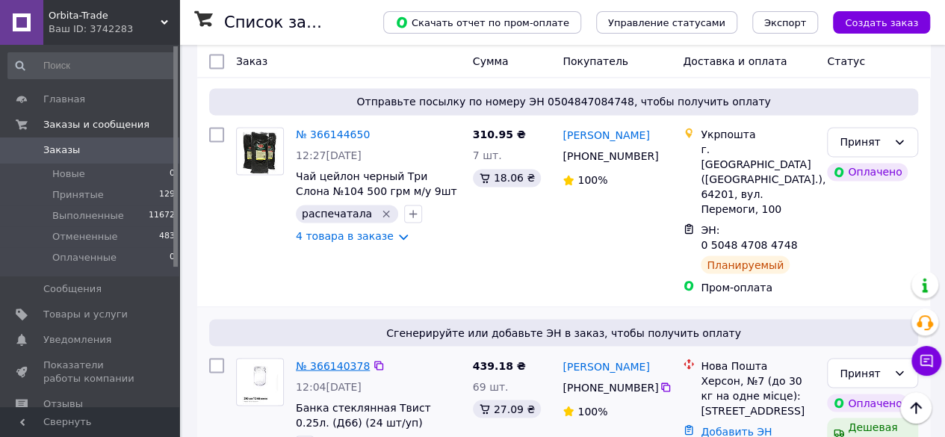
click at [320, 359] on link "№ 366140378" at bounding box center [333, 365] width 74 height 12
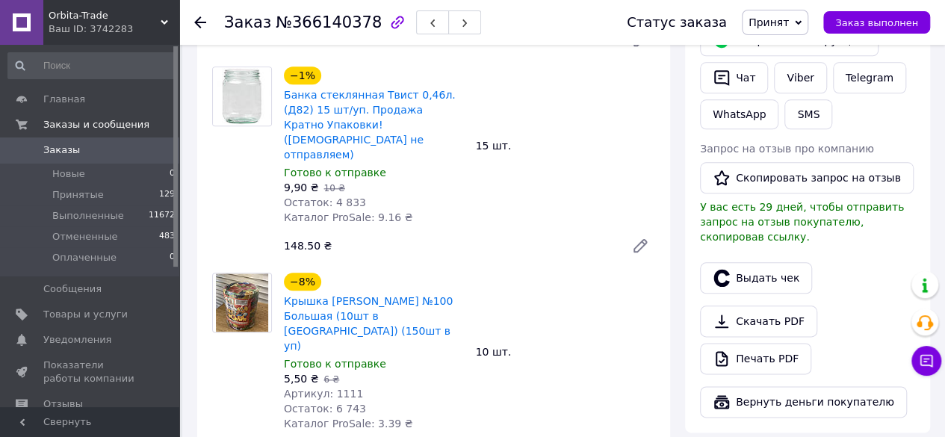
scroll to position [726, 0]
